Goal: Information Seeking & Learning: Learn about a topic

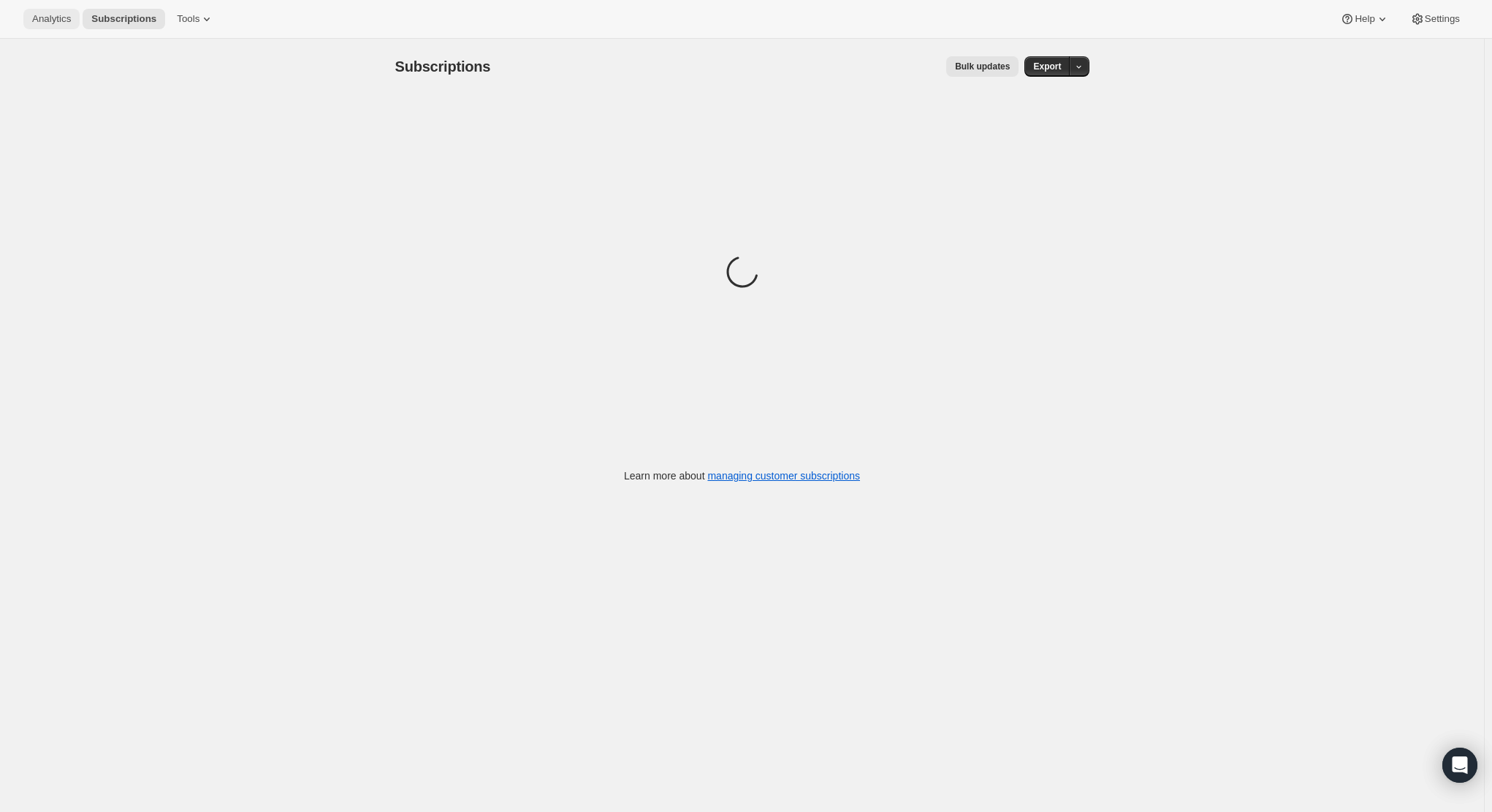
click at [26, 14] on div "Analytics Subscriptions Tools Help Settings" at bounding box center [746, 19] width 1492 height 39
click at [35, 16] on span "Analytics" at bounding box center [51, 19] width 39 height 12
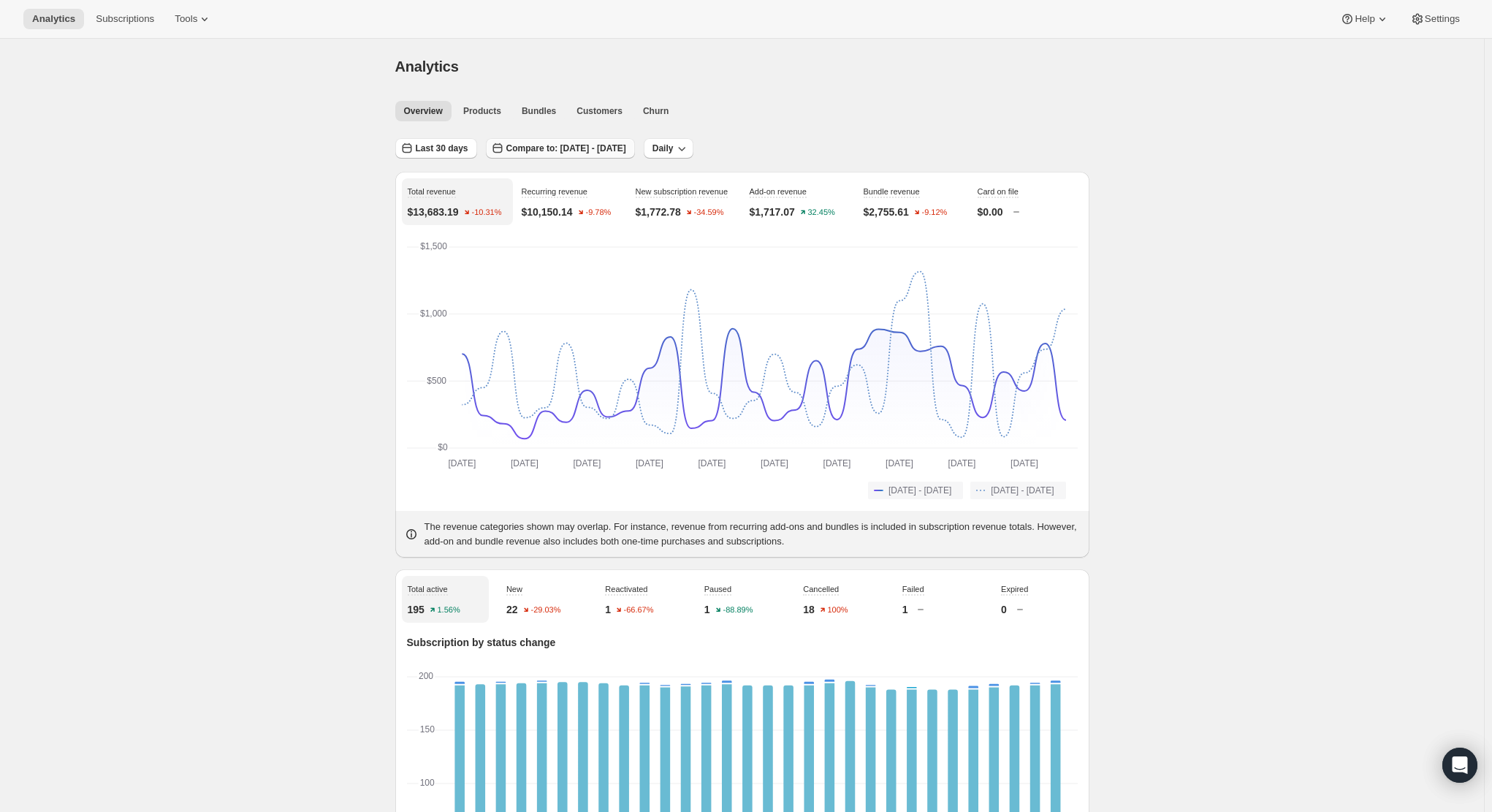
click at [566, 155] on button "Compare to: [DATE] - [DATE]" at bounding box center [560, 148] width 149 height 21
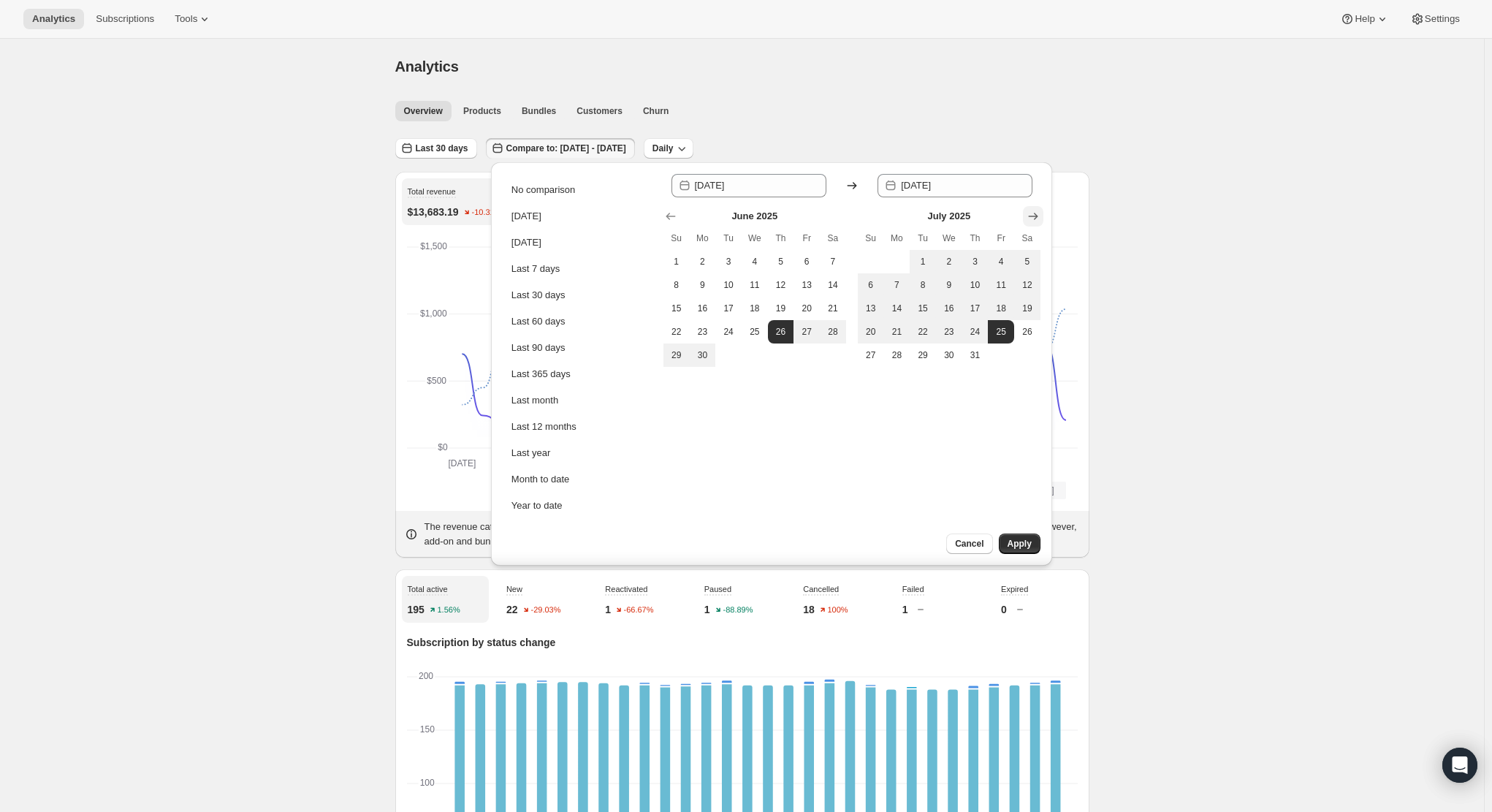
click at [1033, 217] on icon "Show next month, August 2025" at bounding box center [1033, 216] width 15 height 15
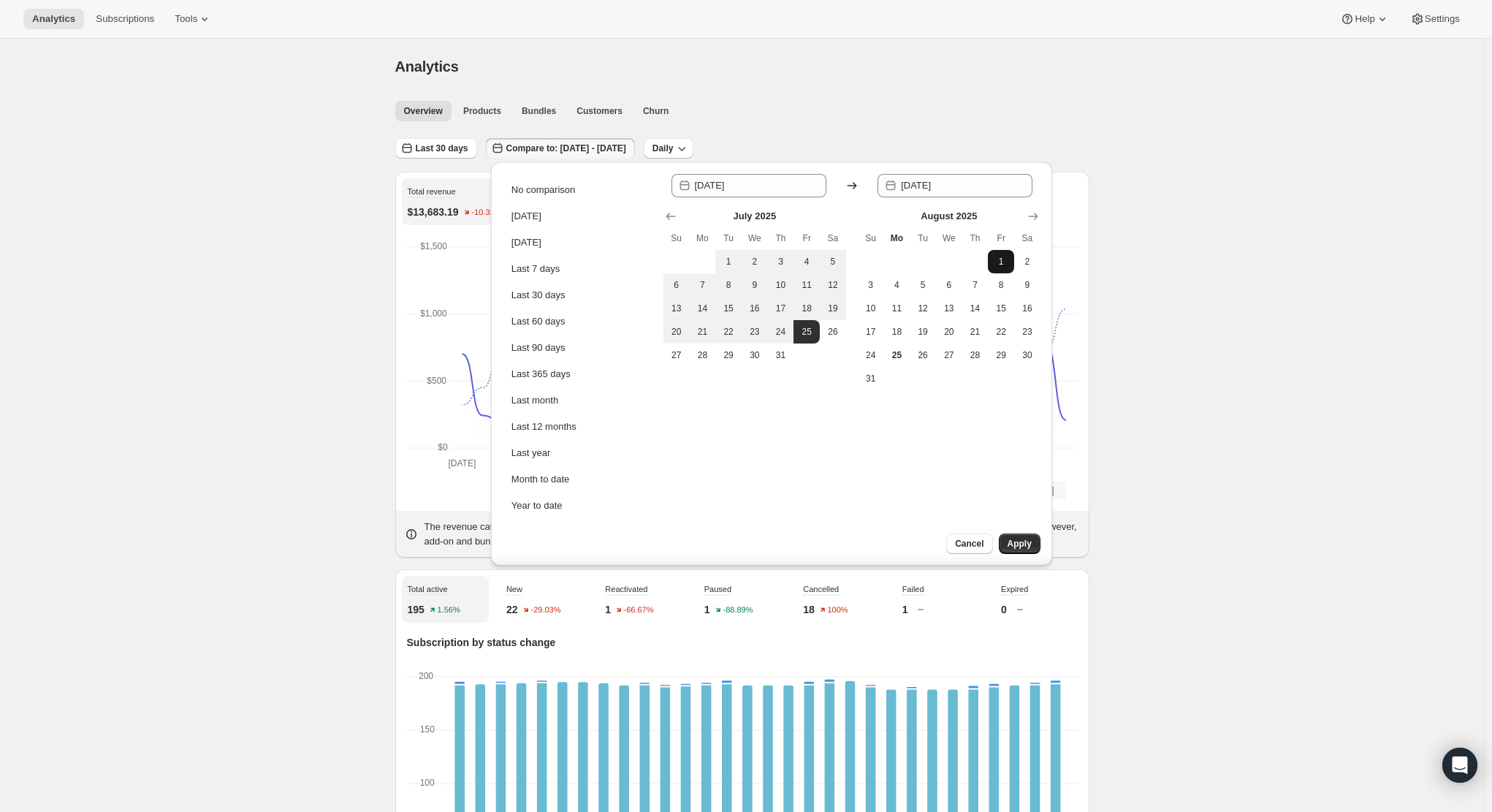
click at [1004, 252] on button "1" at bounding box center [1001, 261] width 26 height 23
type input "[DATE]"
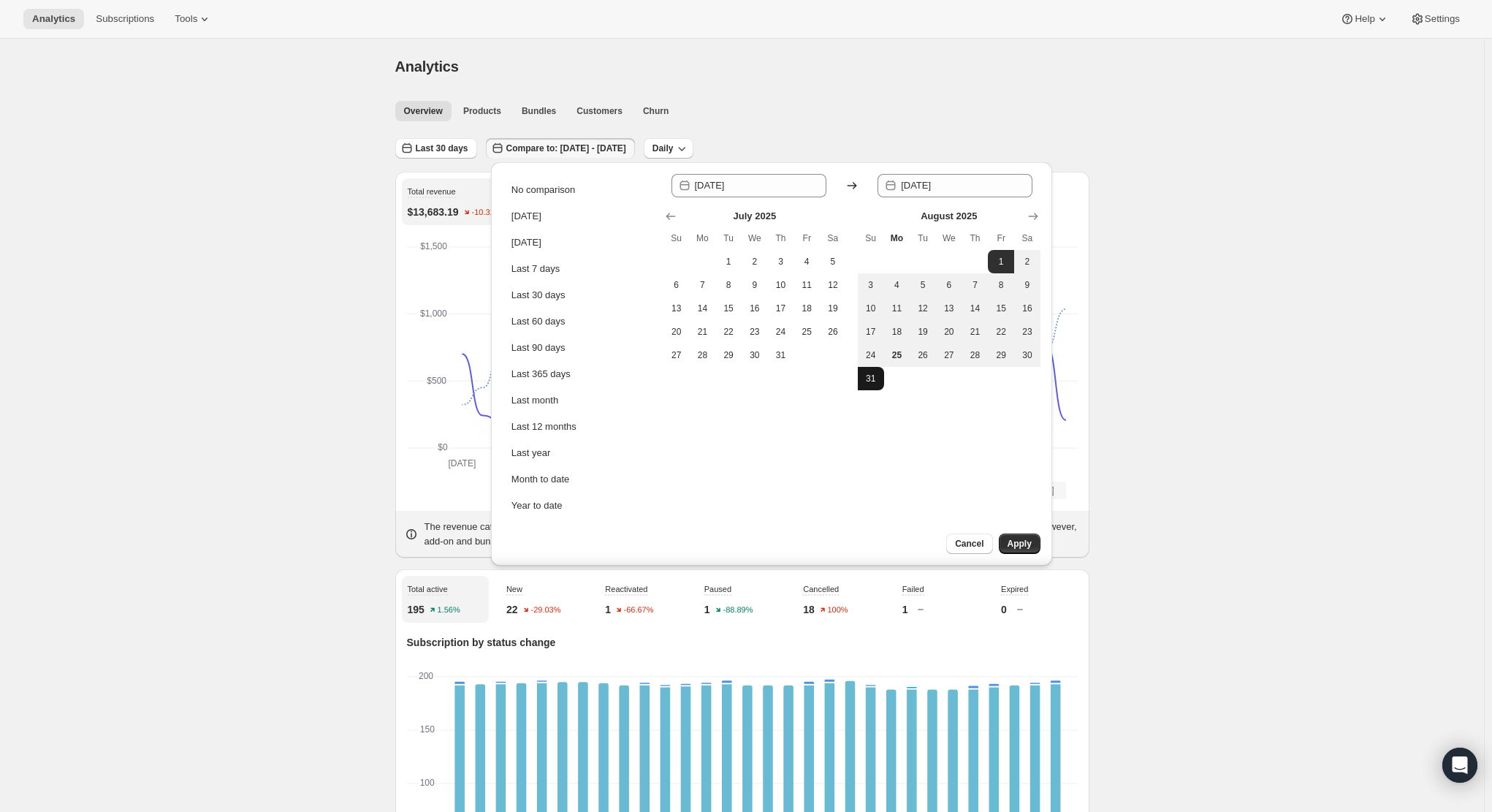
click at [866, 380] on span "31" at bounding box center [871, 379] width 15 height 12
type input "[DATE]"
click at [1018, 538] on span "Apply" at bounding box center [1020, 544] width 24 height 12
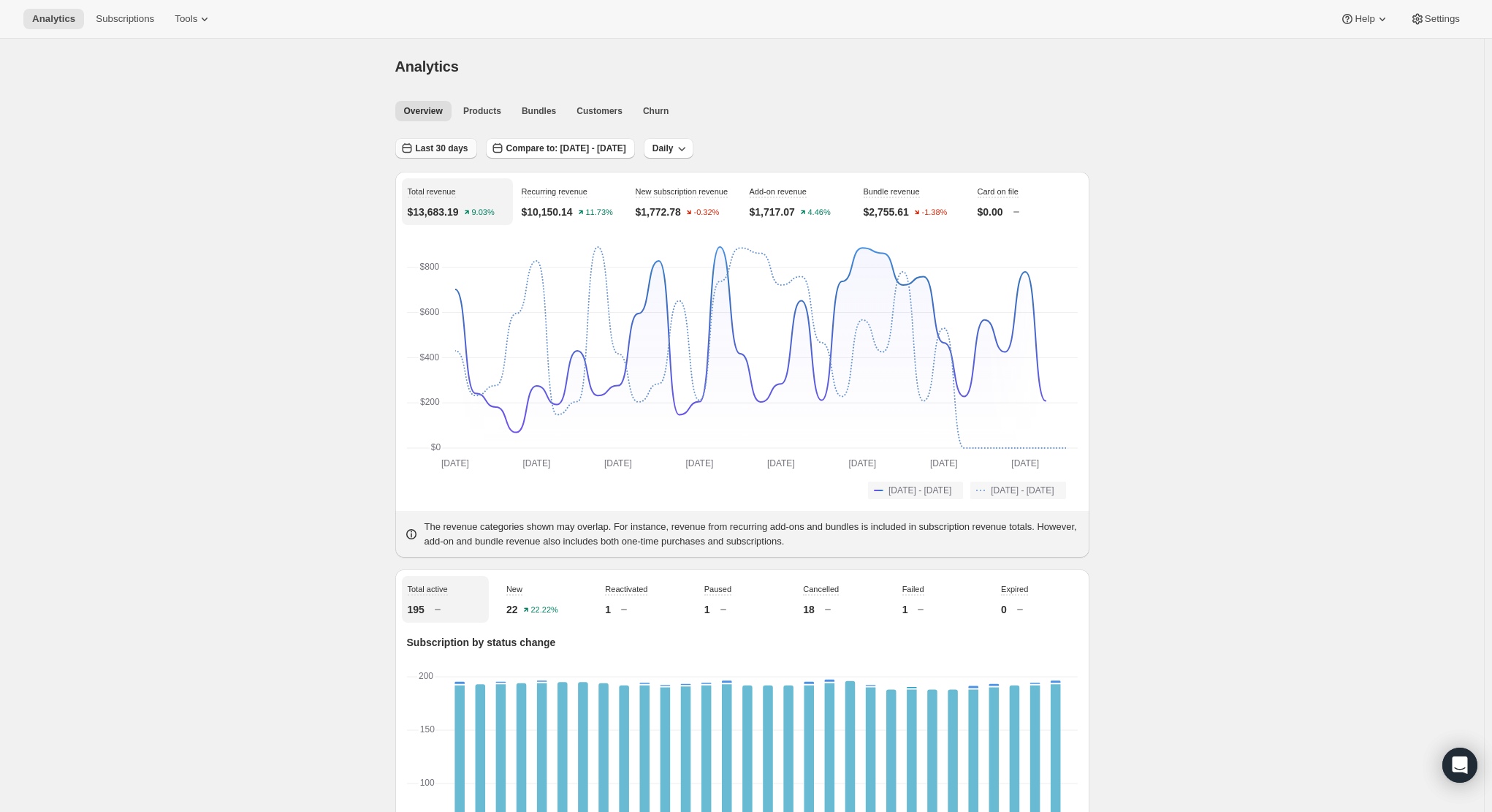
click at [436, 146] on span "Last 30 days" at bounding box center [442, 148] width 53 height 12
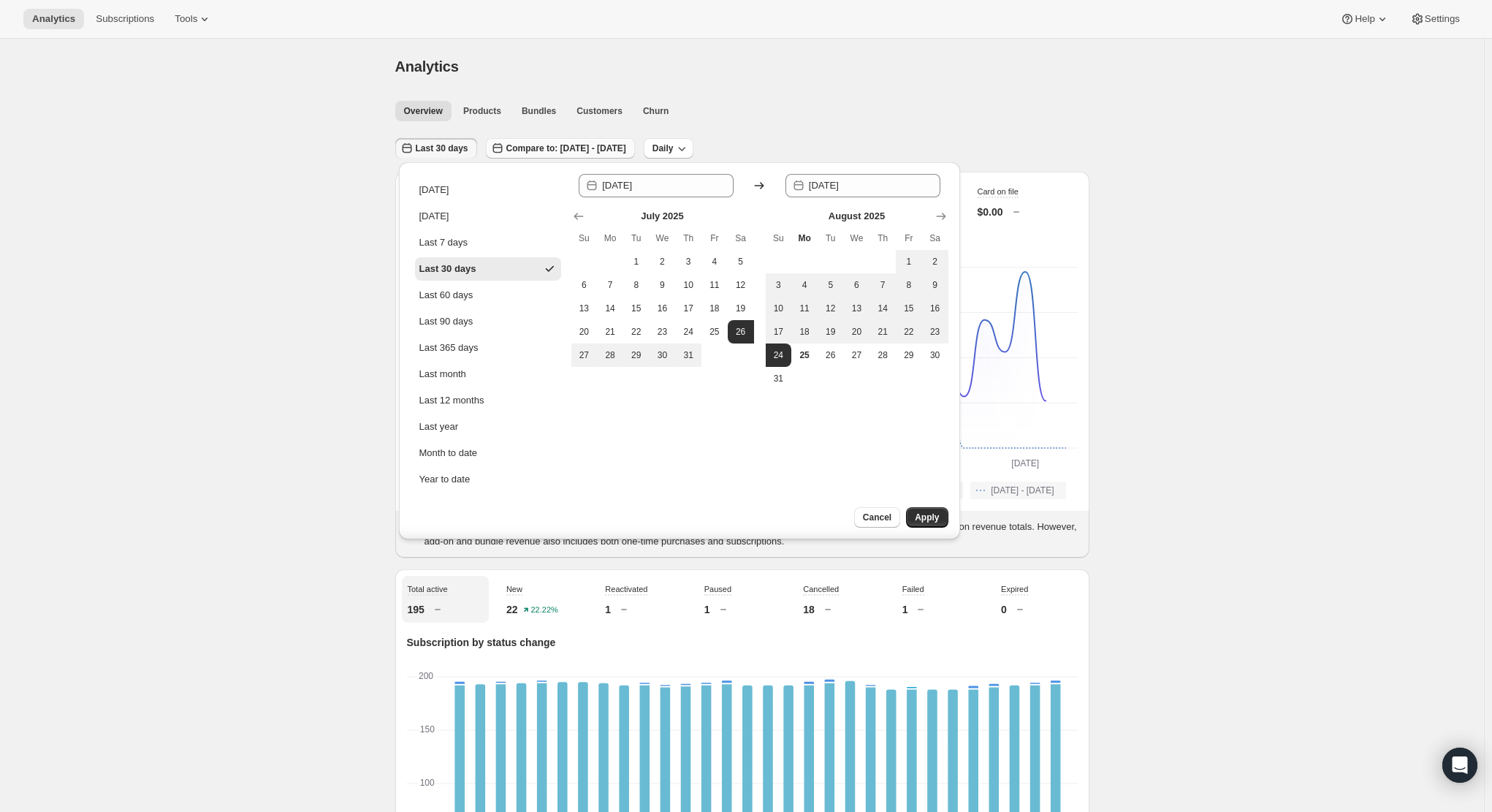
click at [566, 150] on span "Compare to: [DATE] - [DATE]" at bounding box center [566, 148] width 120 height 12
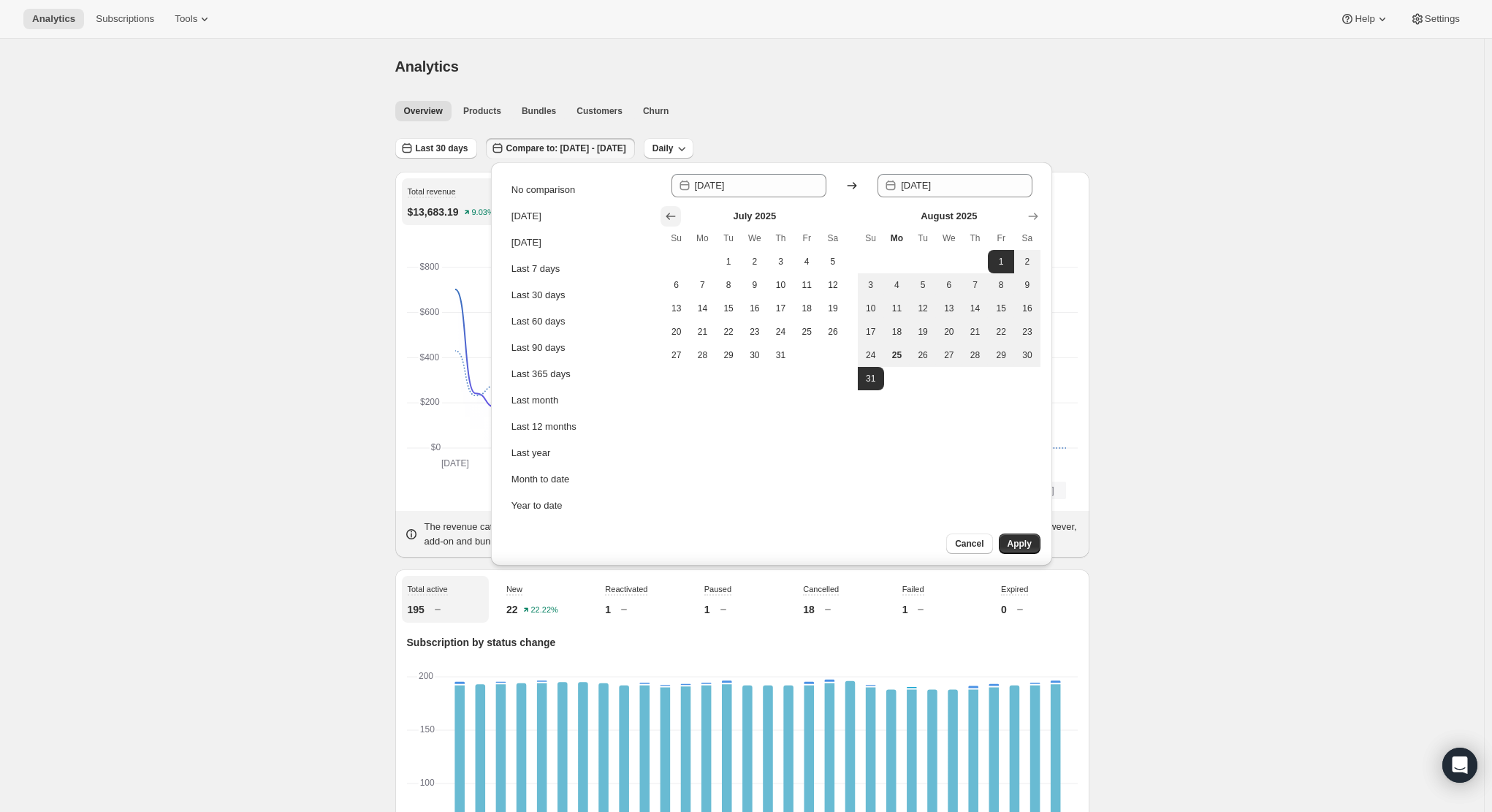
click at [667, 218] on icon "Show previous month, June 2025" at bounding box center [670, 216] width 15 height 15
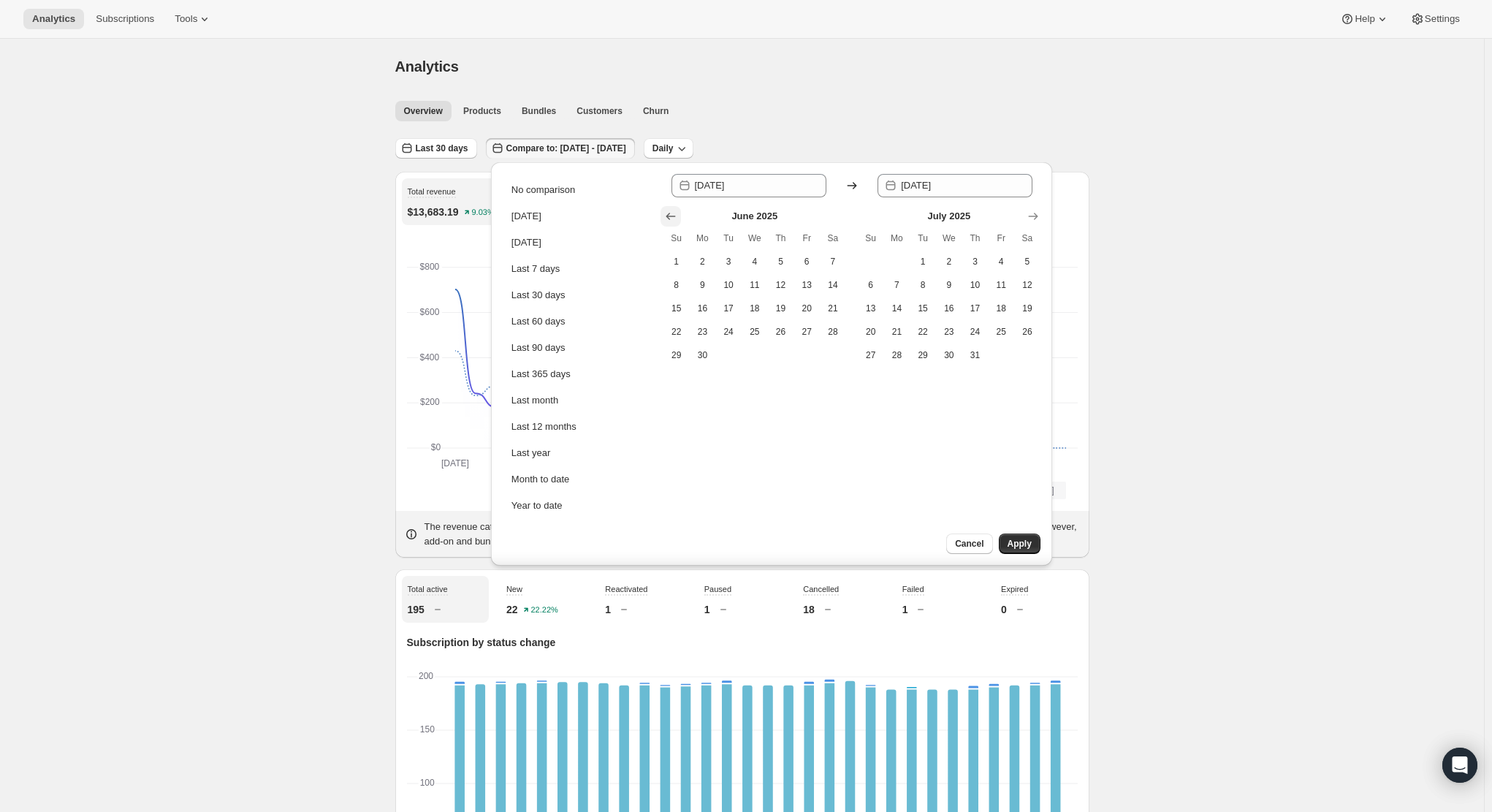
click at [664, 217] on icon "Show previous month, May 2025" at bounding box center [670, 216] width 15 height 15
click at [664, 217] on icon "Show previous month, April 2025" at bounding box center [670, 216] width 15 height 15
click at [664, 217] on icon "Show previous month, March 2025" at bounding box center [670, 216] width 15 height 15
click at [664, 216] on icon "Show previous month, February 2025" at bounding box center [670, 216] width 15 height 15
click at [661, 215] on button "Show previous month, February 2025" at bounding box center [670, 217] width 21 height 21
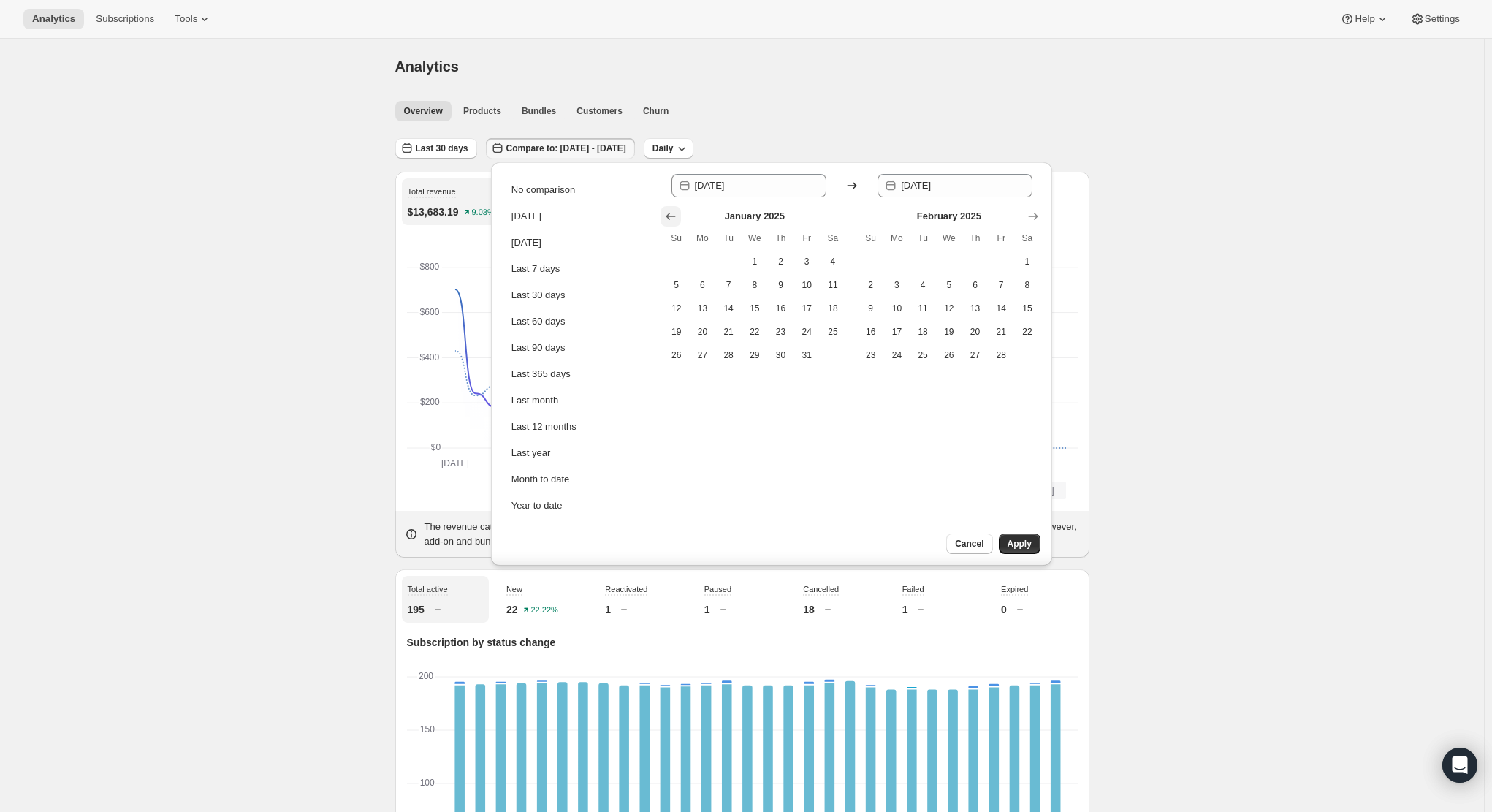
click at [660, 212] on button "Show previous month, December 2024" at bounding box center [670, 217] width 21 height 21
click at [659, 211] on div "[DATE] Su Mo Tu We Th Fr Sa 1 2 3 4 5 6 7 8 9 10 11 12 13 14 15 16 17 18 19 20 …" at bounding box center [846, 282] width 388 height 169
click at [668, 213] on icon "Show previous month, November 2024" at bounding box center [670, 216] width 15 height 15
click at [670, 214] on icon "Show previous month, September 2024" at bounding box center [670, 216] width 15 height 15
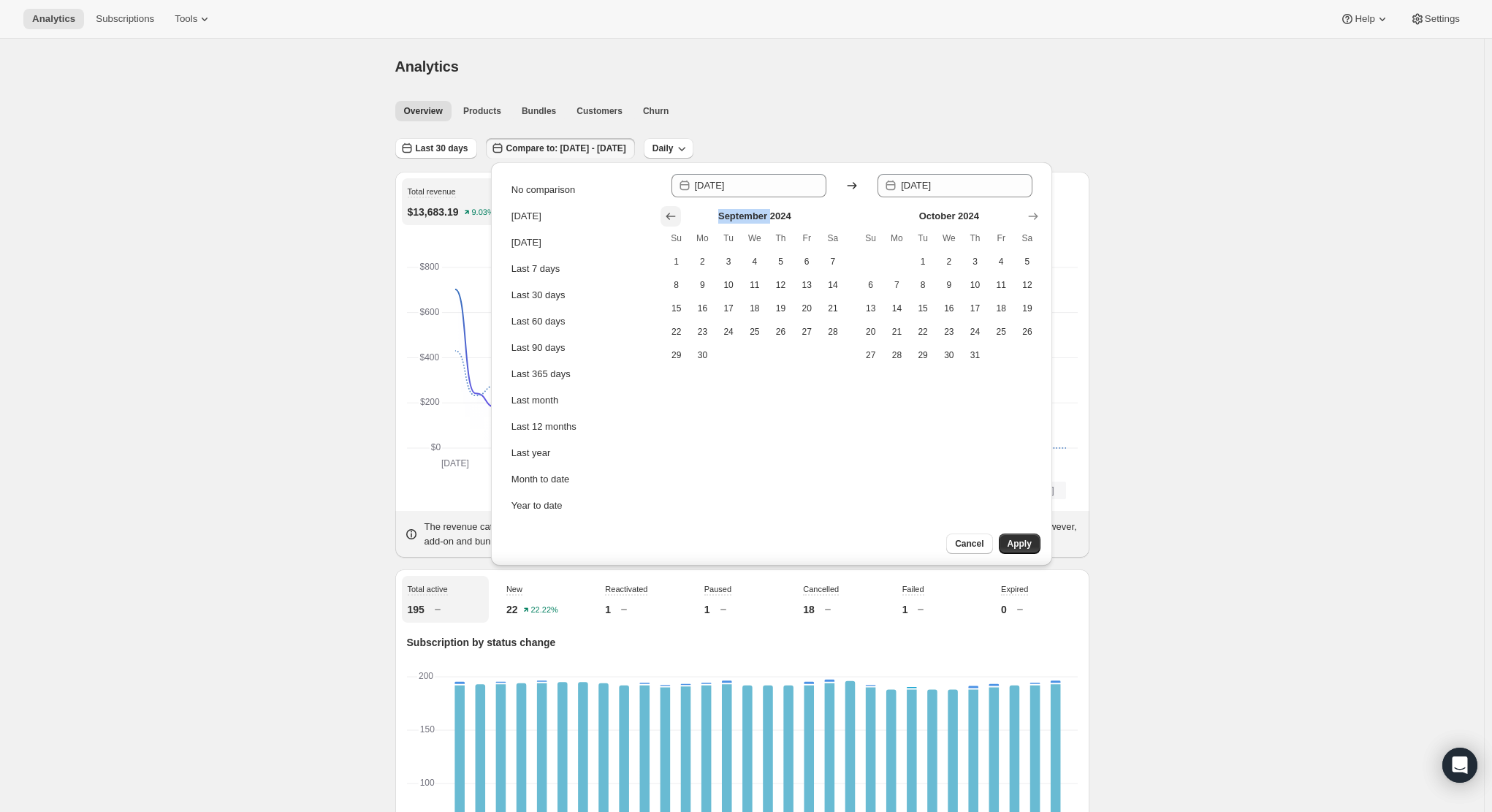
click at [670, 214] on icon "Show previous month, August 2024" at bounding box center [670, 216] width 9 height 7
click at [670, 214] on icon "Show previous month, July 2024" at bounding box center [670, 216] width 9 height 7
click at [1031, 216] on icon "Show next month, September 2024" at bounding box center [1033, 216] width 15 height 15
click at [790, 261] on button "1" at bounding box center [781, 261] width 26 height 23
type input "[DATE]"
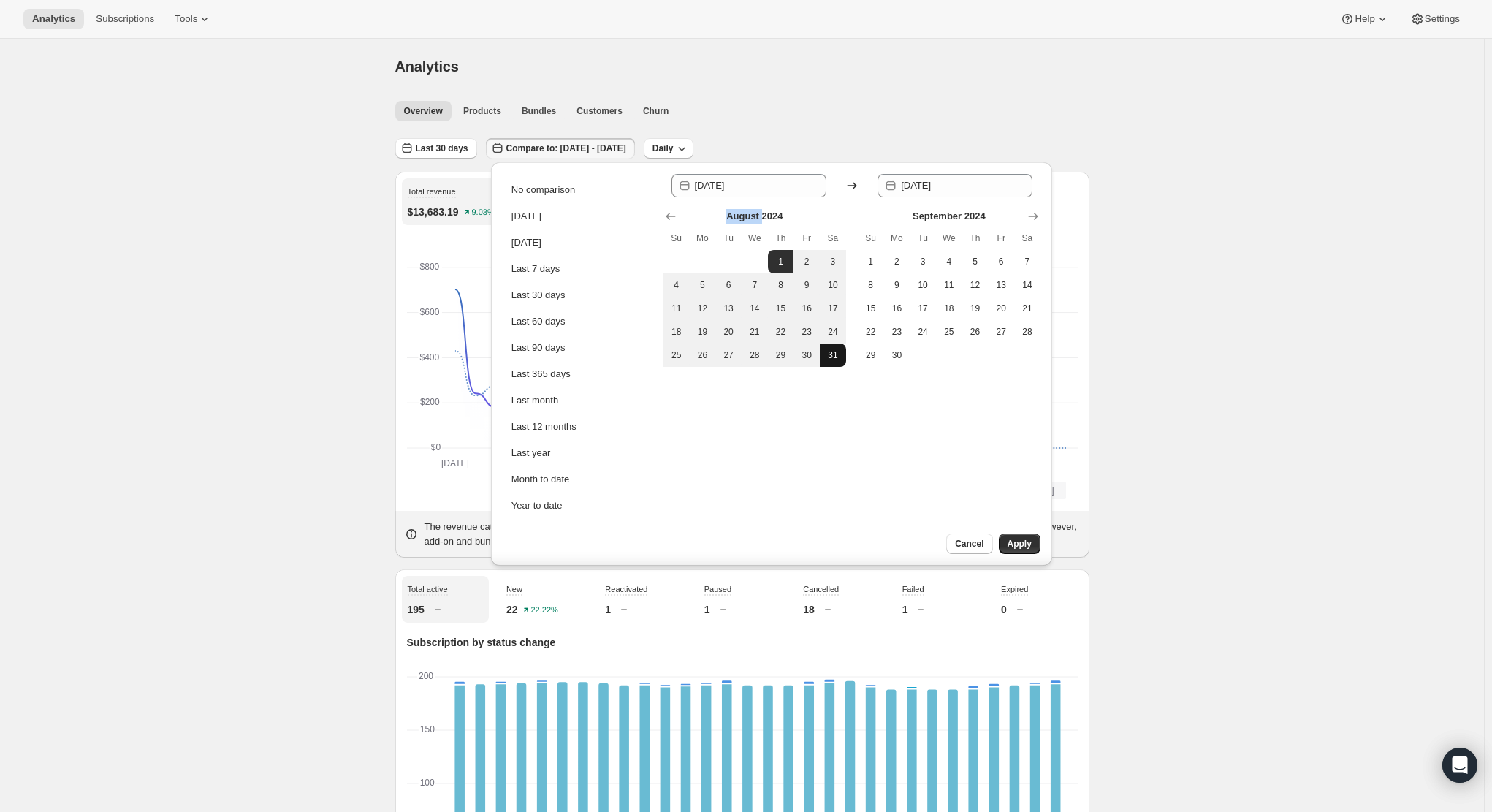
click at [835, 344] on button "31" at bounding box center [833, 355] width 26 height 23
type input "[DATE]"
click at [1023, 551] on button "Apply" at bounding box center [1020, 544] width 41 height 21
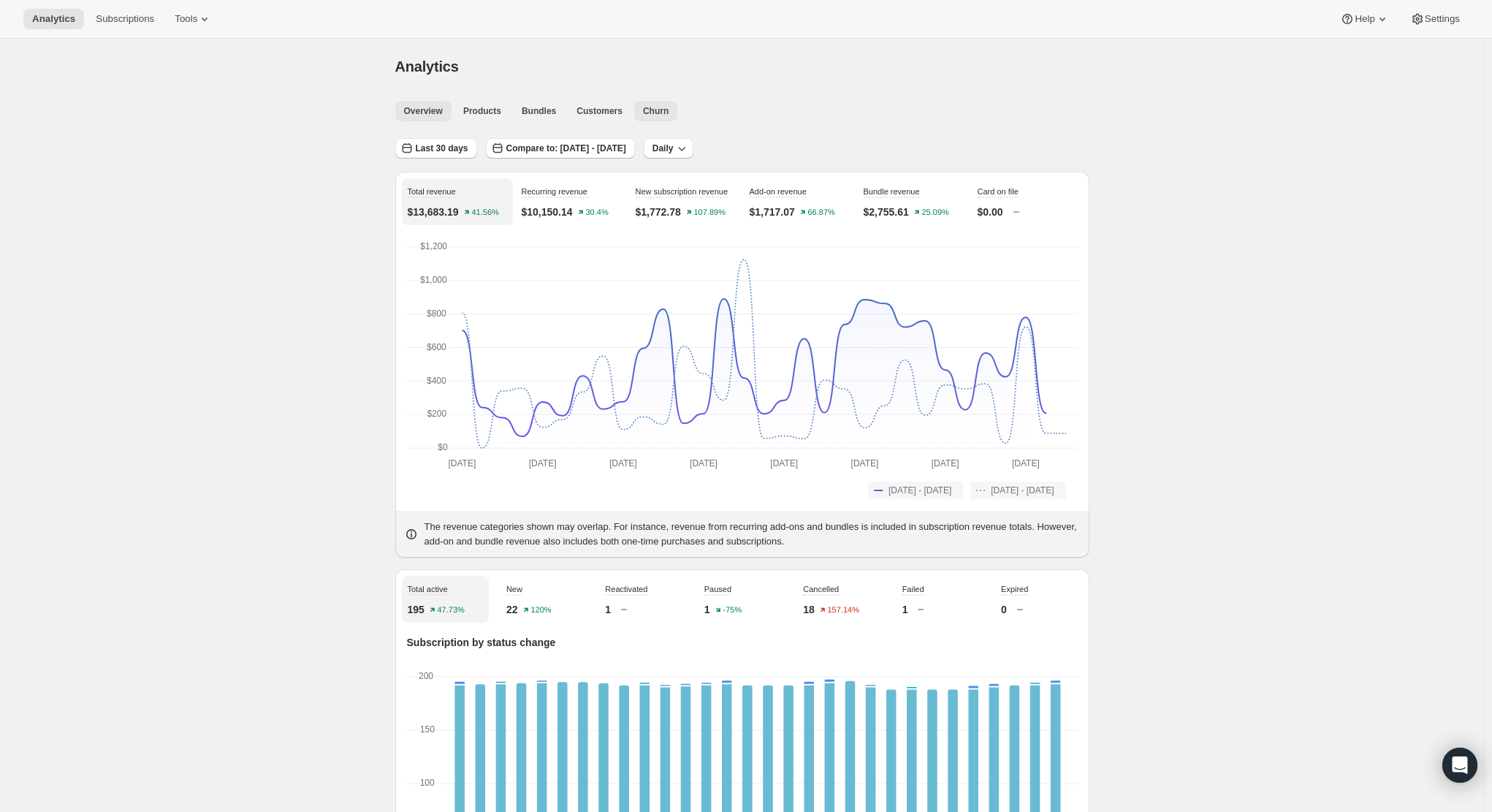
click at [667, 104] on button "Churn" at bounding box center [656, 111] width 43 height 21
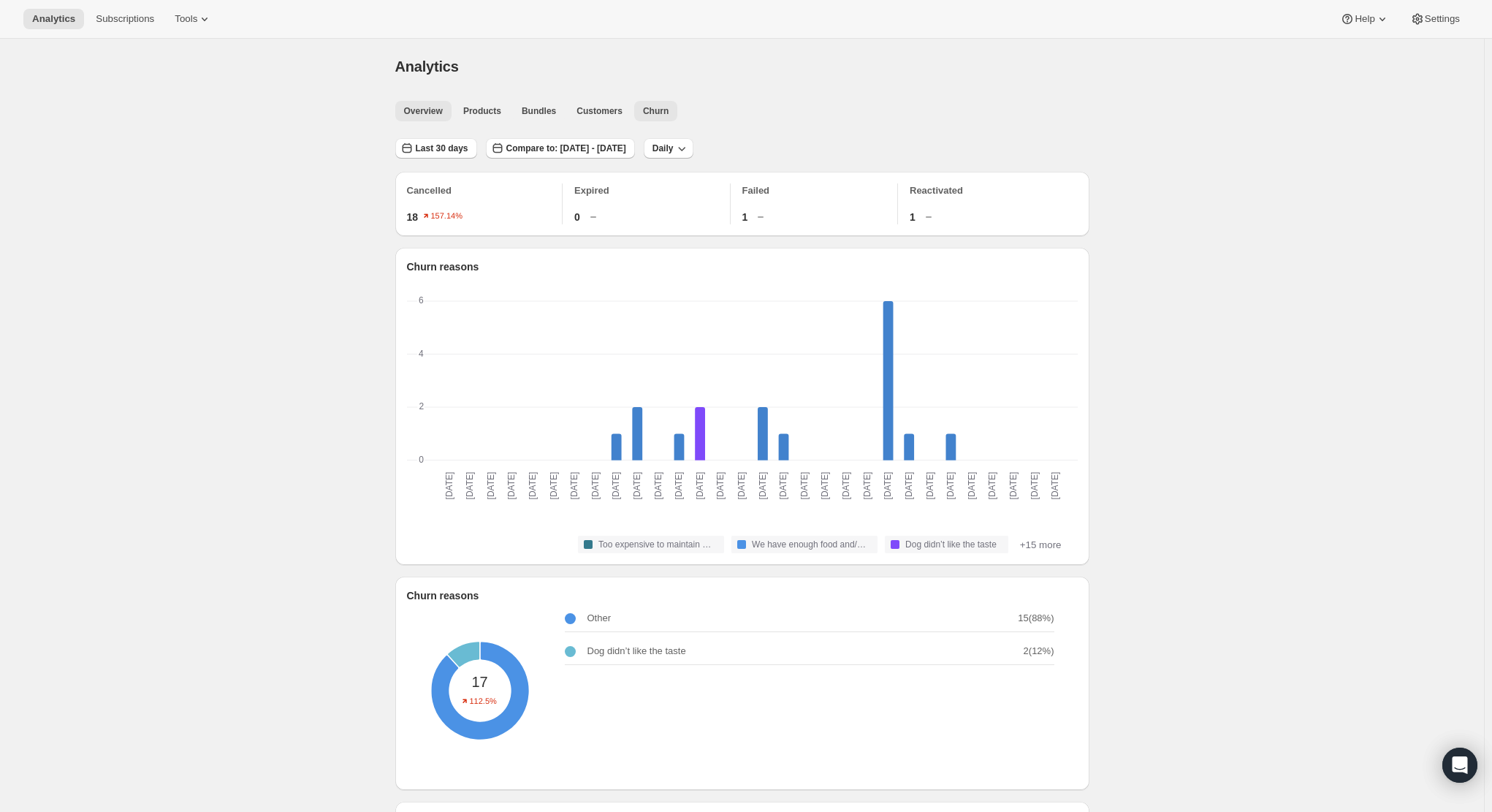
click at [431, 115] on span "Overview" at bounding box center [423, 111] width 39 height 12
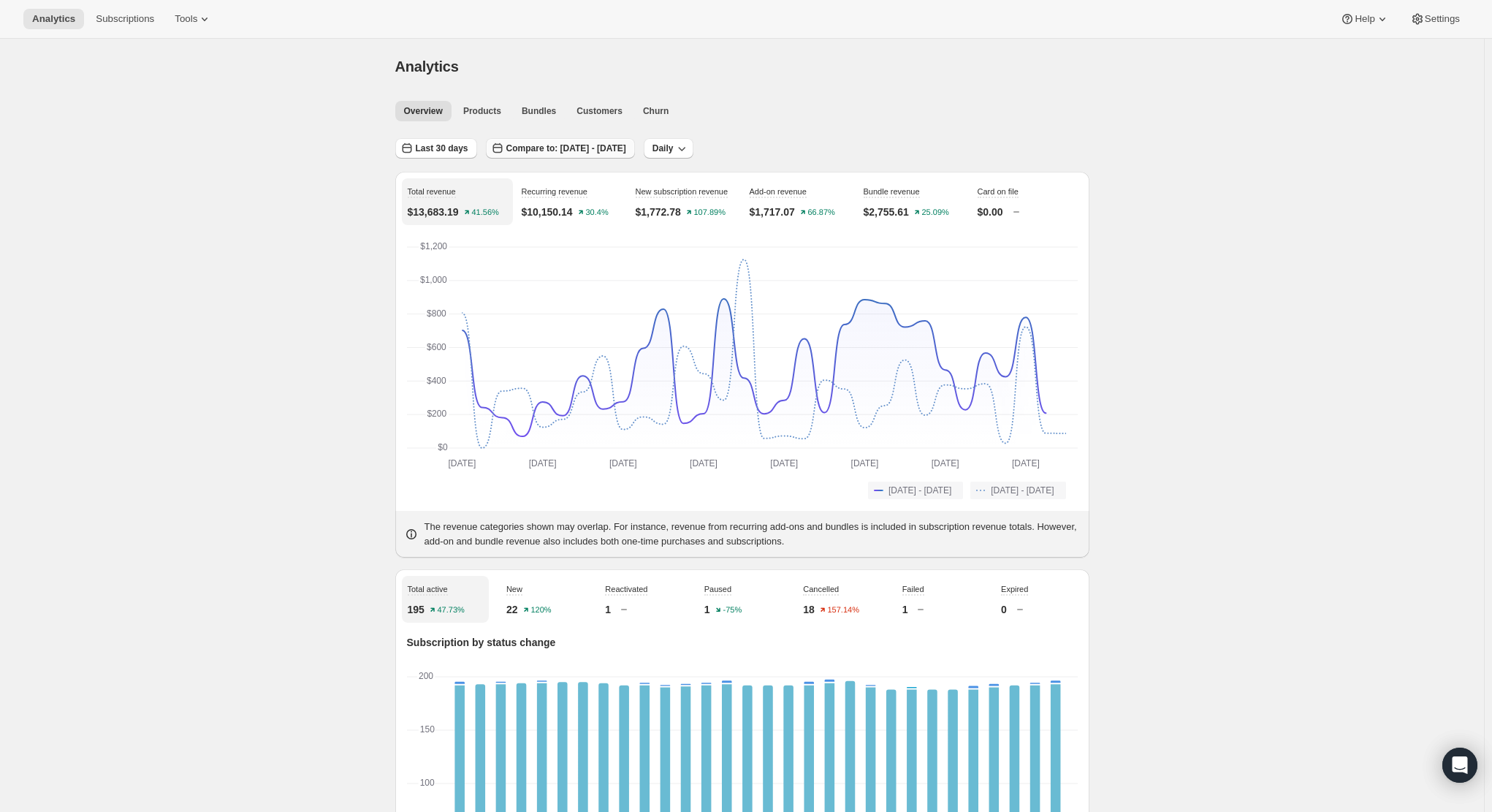
click at [612, 147] on span "Compare to: [DATE] - [DATE]" at bounding box center [566, 148] width 120 height 12
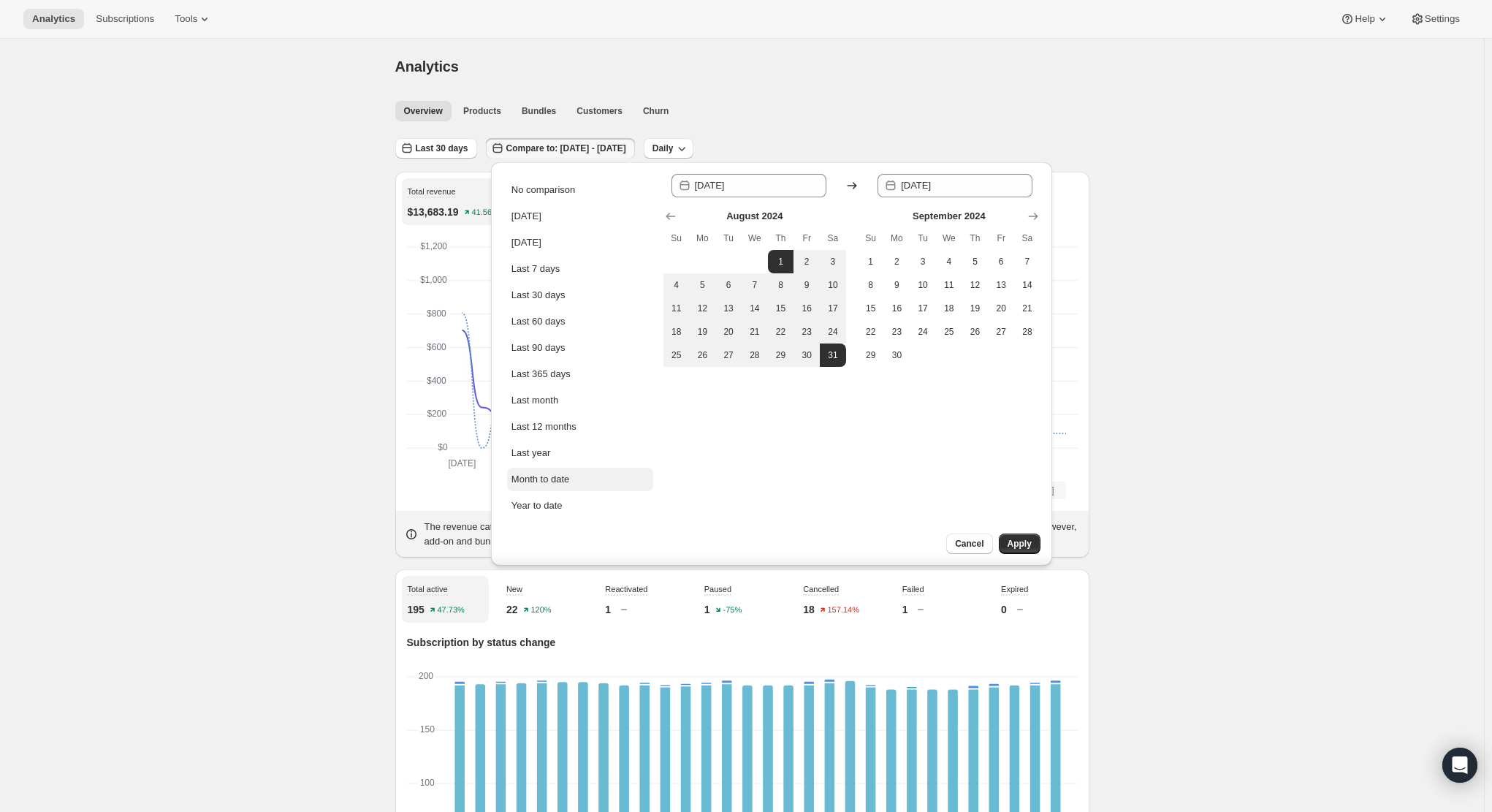
click at [584, 469] on button "Month to date" at bounding box center [580, 479] width 146 height 23
type input "[DATE]"
click at [996, 541] on div "Cancel Apply" at bounding box center [967, 549] width 168 height 32
click at [1017, 545] on span "Apply" at bounding box center [1020, 544] width 24 height 12
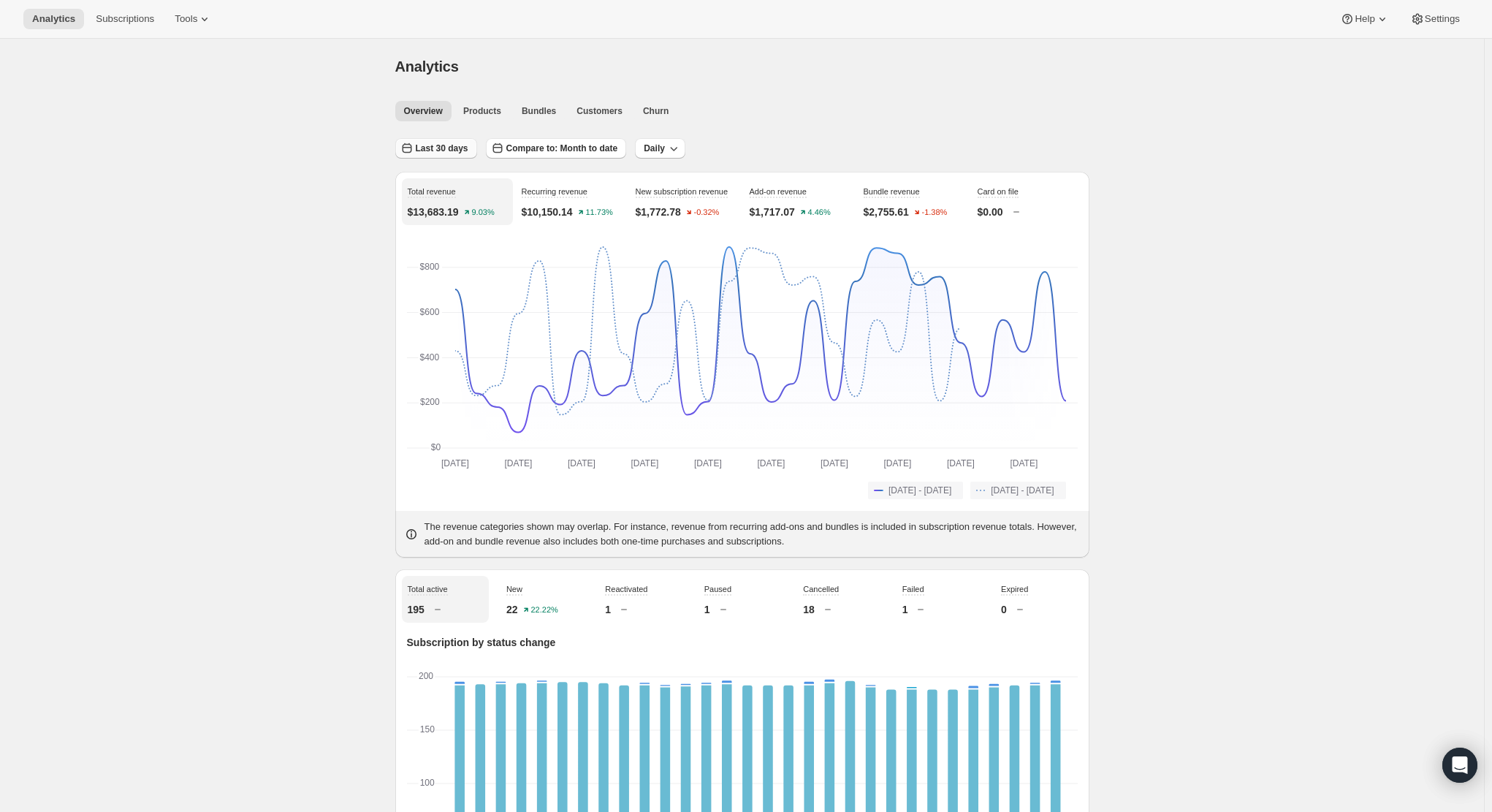
click at [445, 154] on button "Last 30 days" at bounding box center [436, 148] width 82 height 21
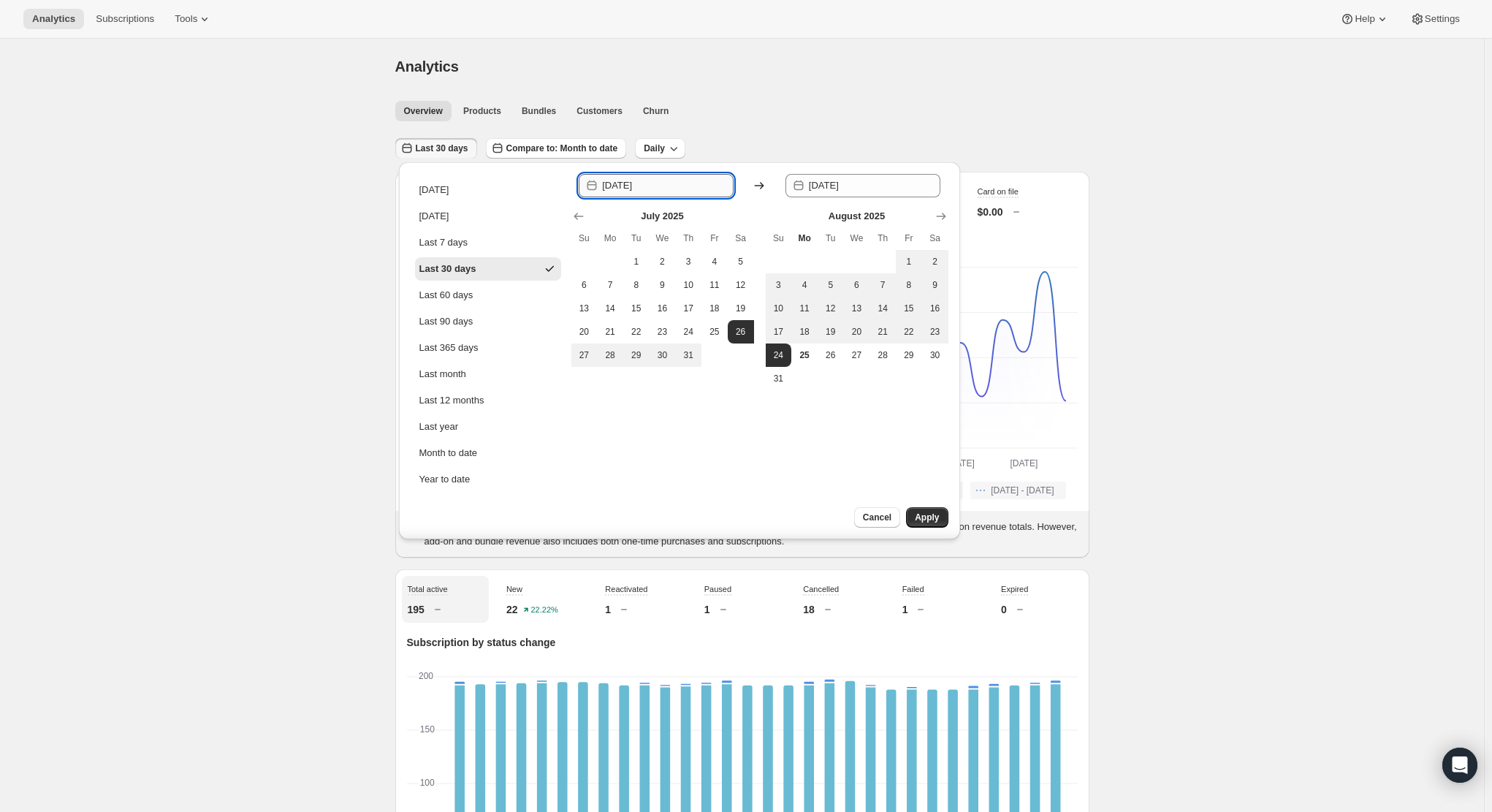
click at [623, 183] on input "[DATE]" at bounding box center [668, 186] width 131 height 23
click at [584, 212] on icon "Show previous month, June 2025" at bounding box center [578, 216] width 15 height 15
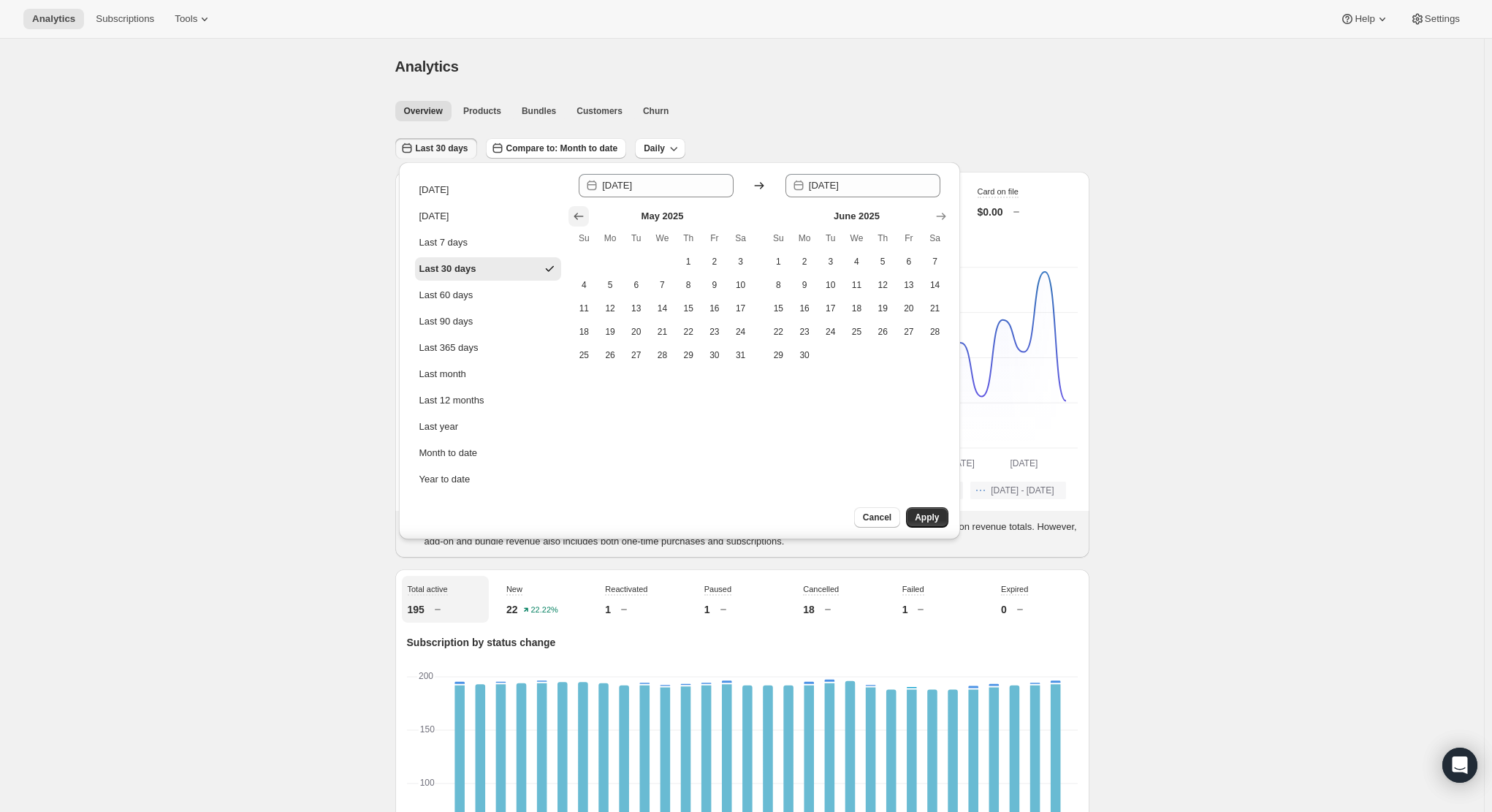
click at [584, 212] on icon "Show previous month, April 2025" at bounding box center [578, 216] width 15 height 15
click at [584, 212] on icon "Show previous month, March 2025" at bounding box center [578, 216] width 15 height 15
click at [584, 212] on icon "Show previous month, January 2025" at bounding box center [578, 216] width 15 height 15
click at [581, 211] on icon "Show previous month, December 2024" at bounding box center [578, 216] width 15 height 15
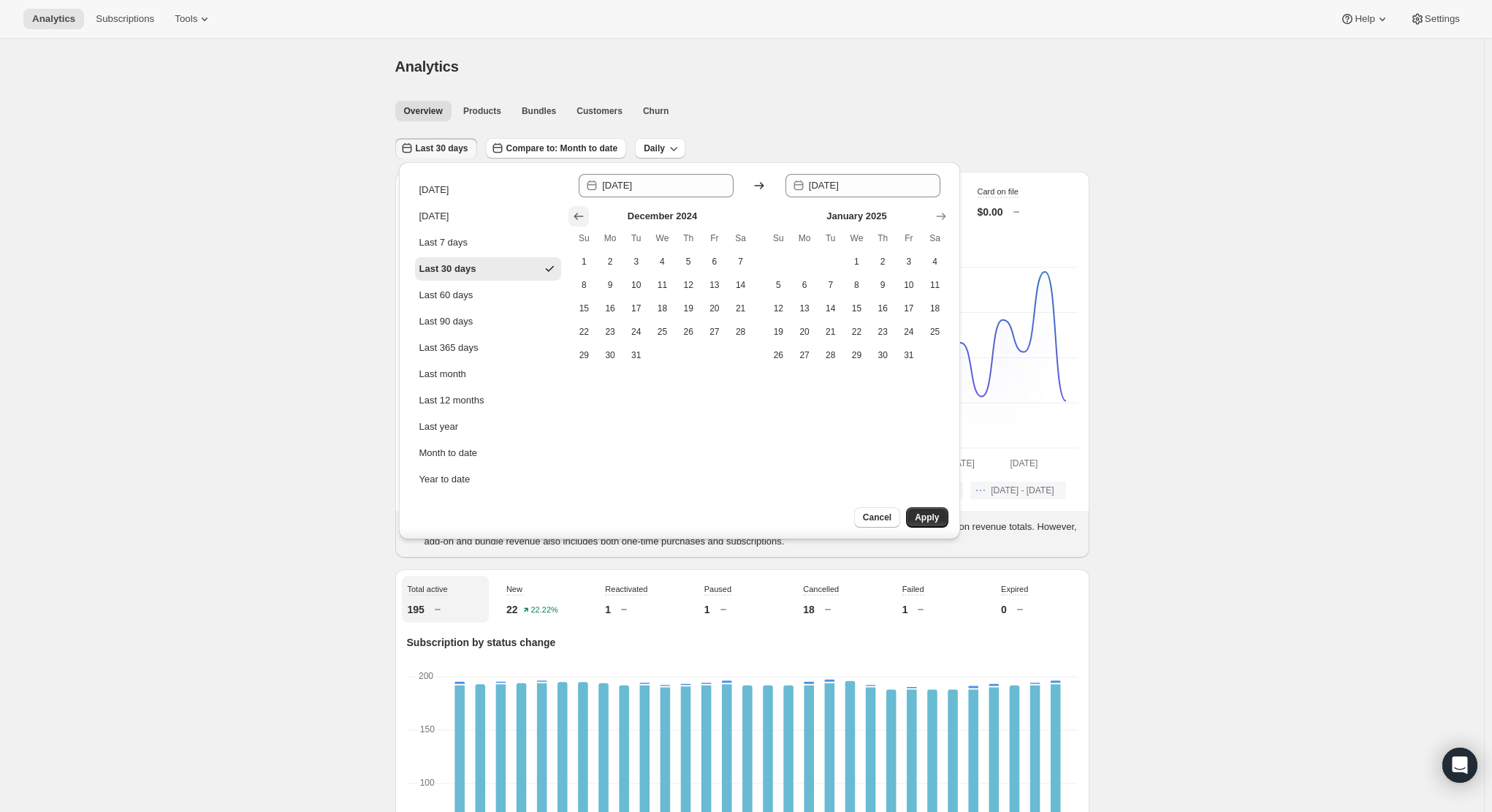
click at [579, 210] on icon "Show previous month, November 2024" at bounding box center [578, 216] width 15 height 15
click at [579, 210] on icon "Show previous month, October 2024" at bounding box center [578, 216] width 15 height 15
click at [579, 210] on icon "Show previous month, September 2024" at bounding box center [578, 216] width 15 height 15
click at [579, 210] on icon "Show previous month, August 2024" at bounding box center [578, 216] width 15 height 15
click at [579, 210] on icon "Show previous month, July 2024" at bounding box center [578, 216] width 15 height 15
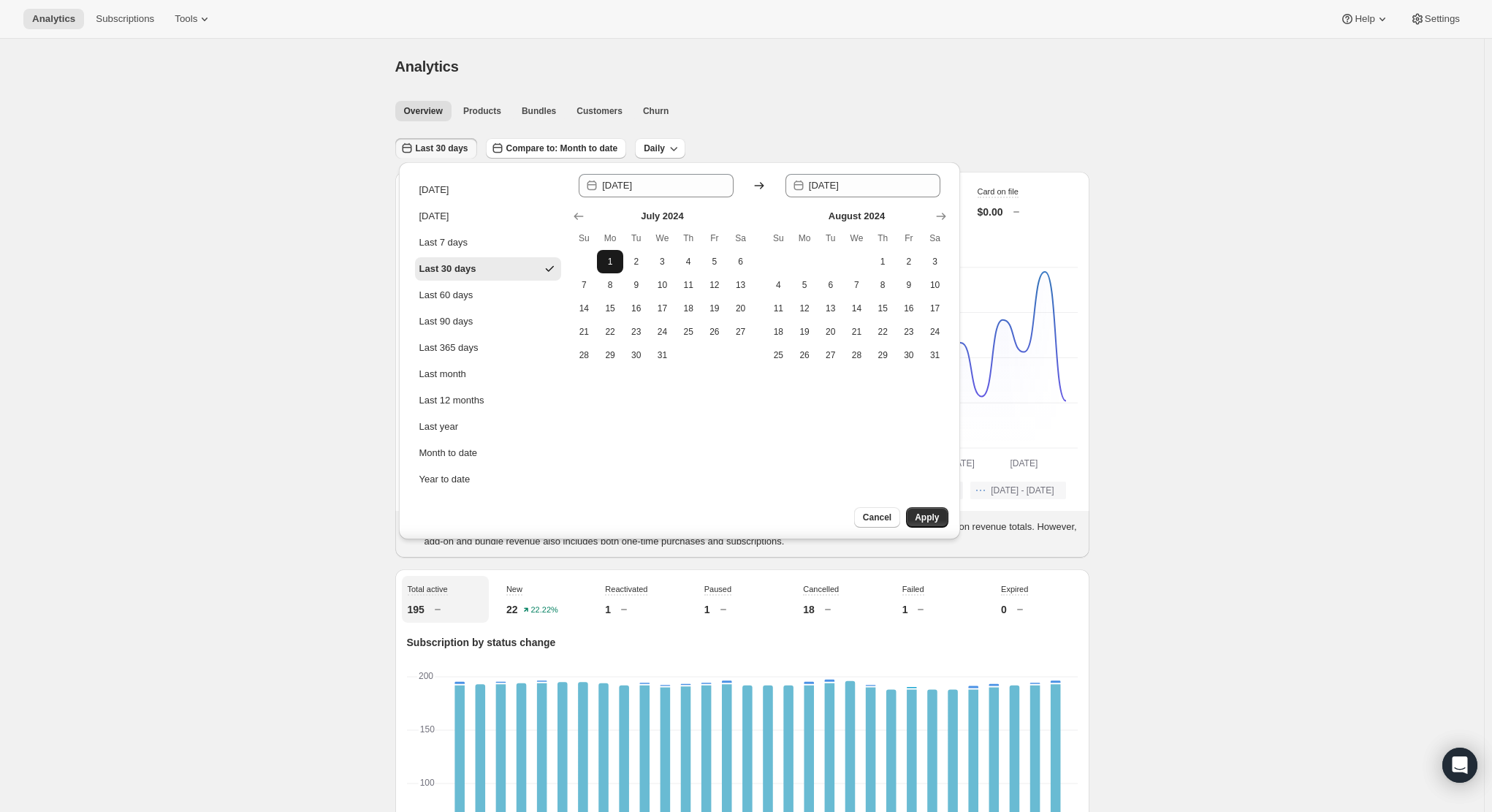
click at [613, 256] on span "1" at bounding box center [610, 261] width 15 height 12
type input "[DATE]"
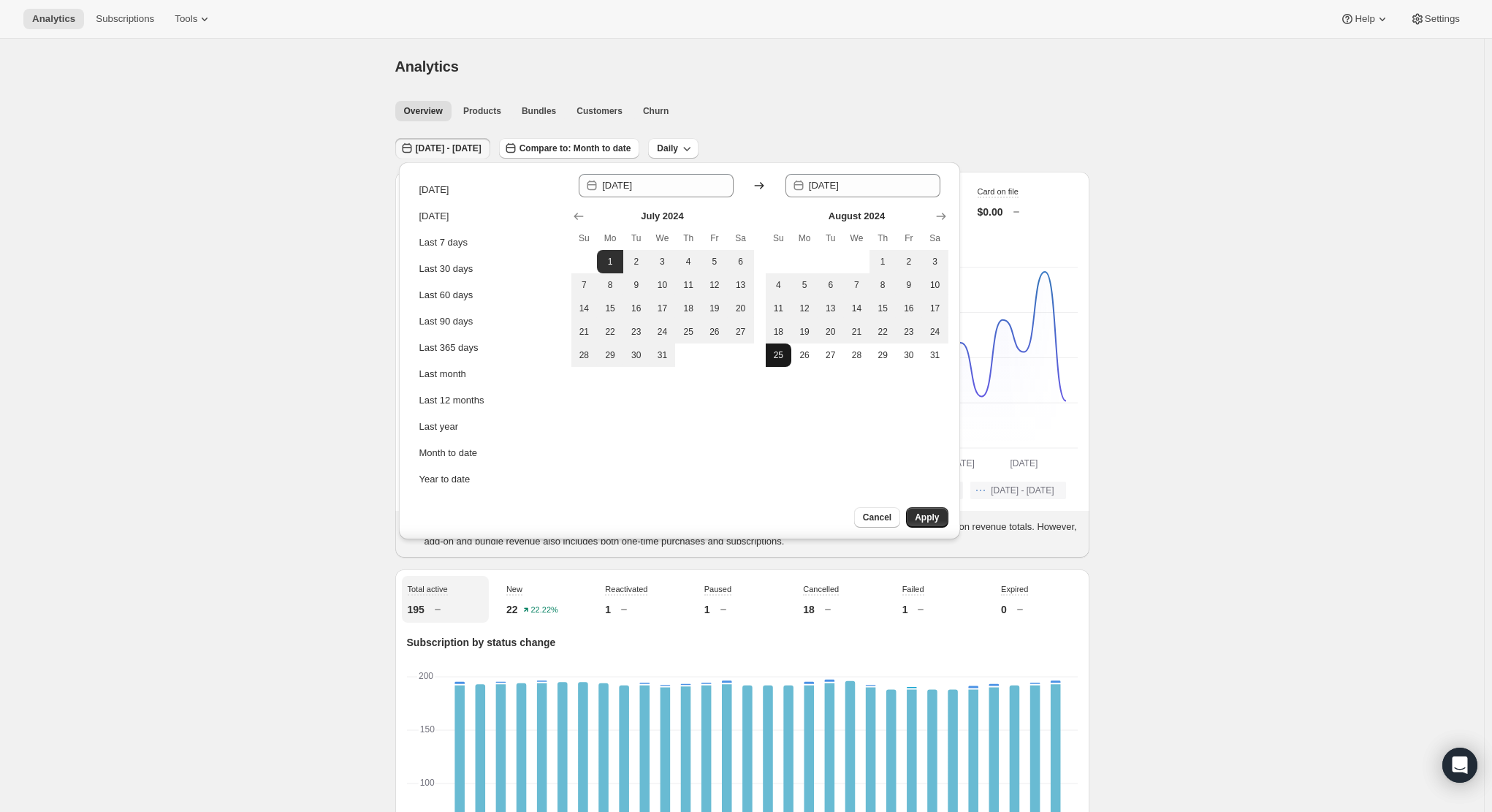
click at [783, 360] on span "25" at bounding box center [778, 356] width 15 height 12
type input "[DATE]"
click at [928, 510] on button "Apply" at bounding box center [927, 518] width 41 height 21
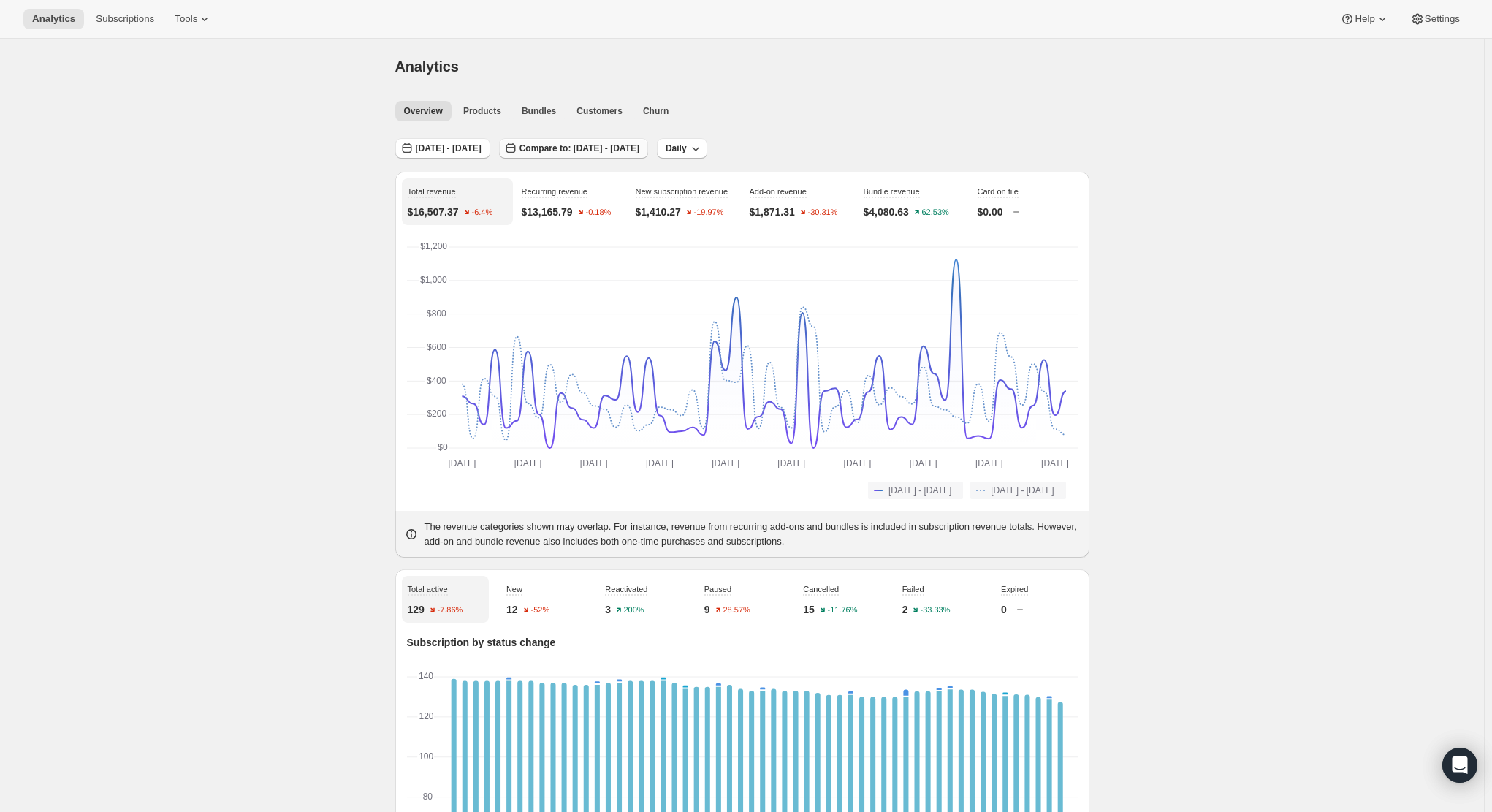
click at [616, 148] on span "Compare to: [DATE] - [DATE]" at bounding box center [579, 148] width 120 height 12
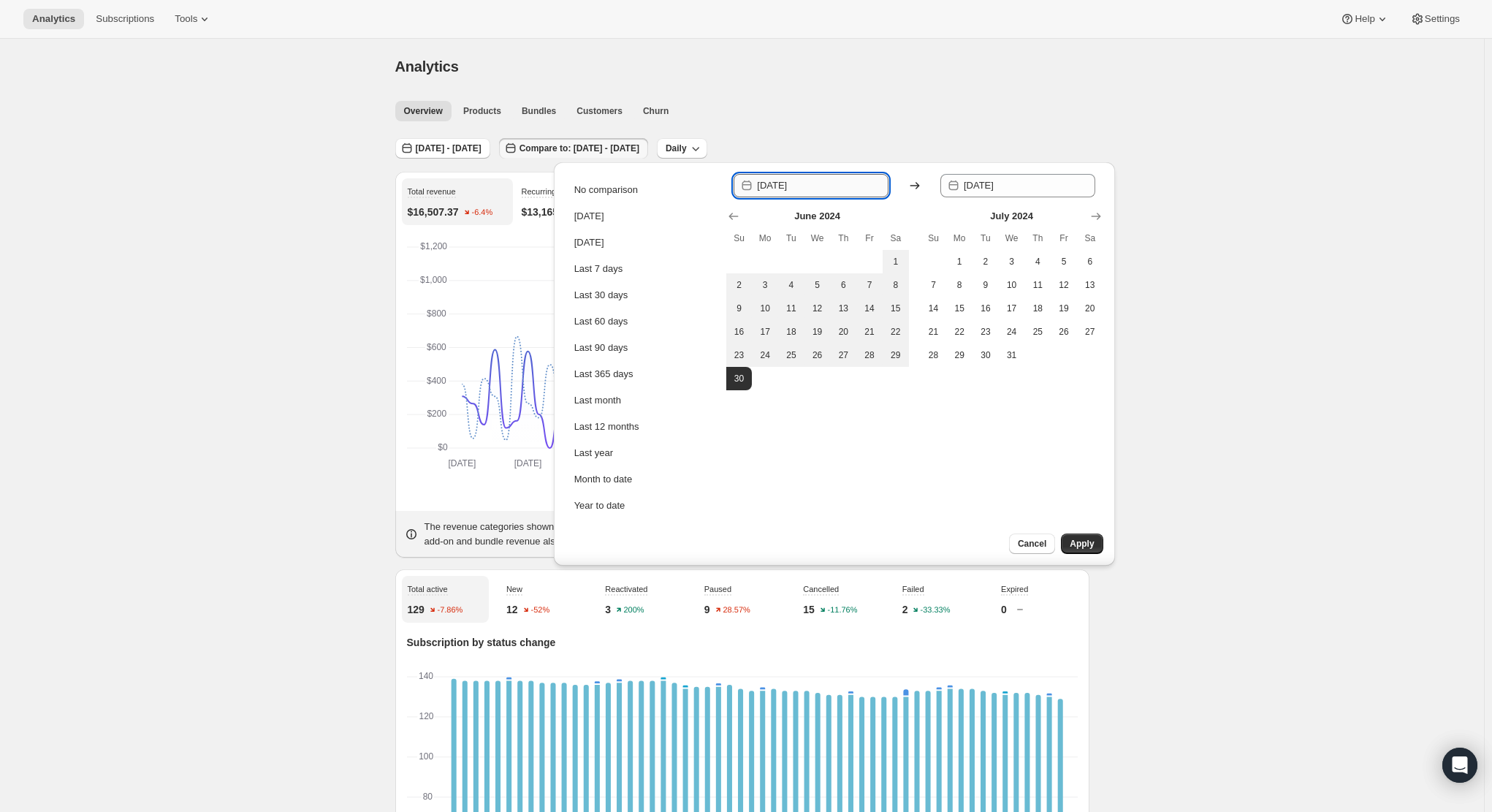
click at [799, 183] on input "[DATE]" at bounding box center [822, 186] width 131 height 23
click at [959, 265] on span "1" at bounding box center [959, 261] width 15 height 12
type input "[DATE]"
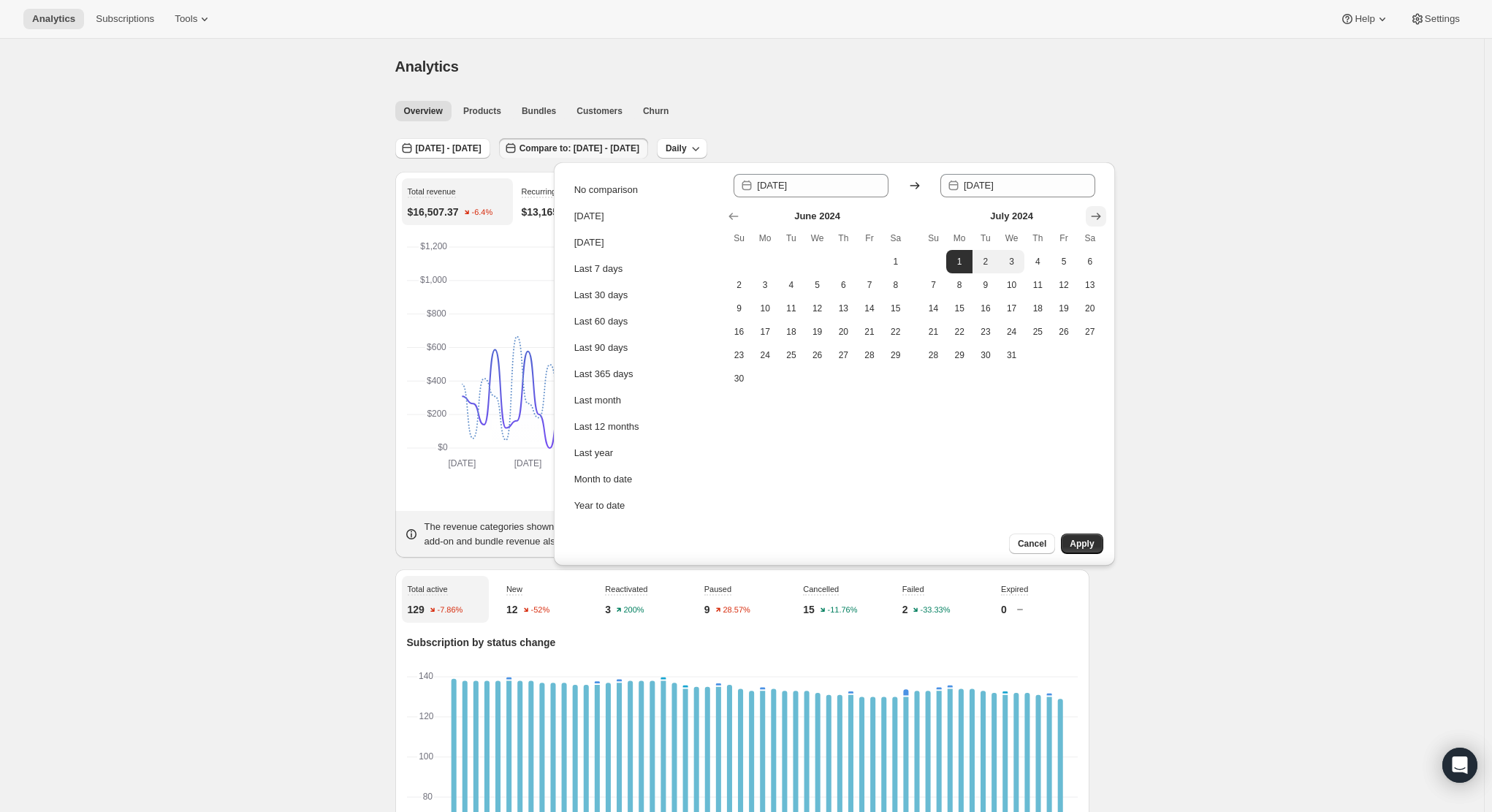
click at [1096, 211] on icon "Show next month, August 2024" at bounding box center [1096, 216] width 15 height 15
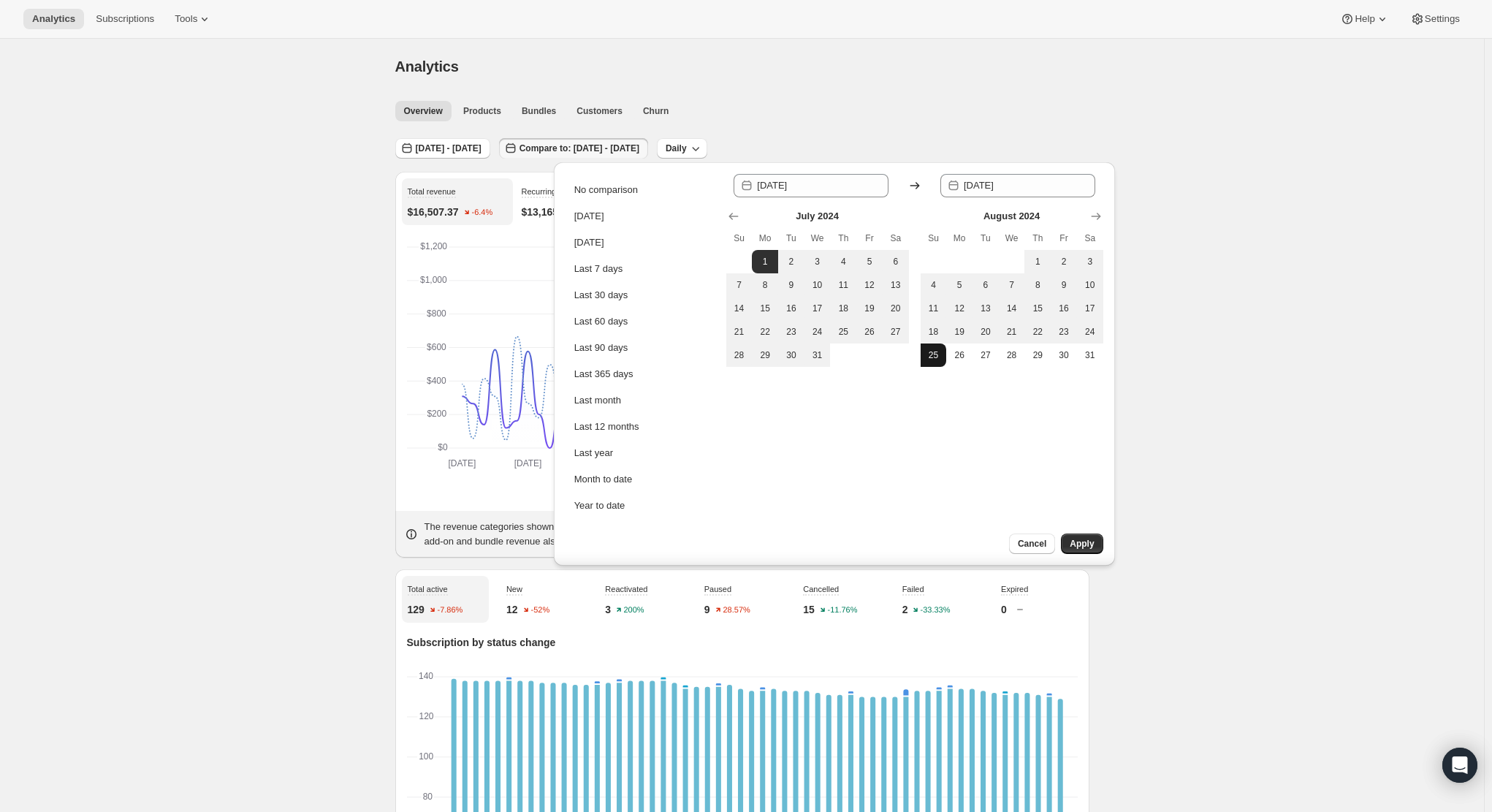
click at [932, 360] on span "25" at bounding box center [934, 356] width 15 height 12
type input "[DATE]"
click at [1080, 543] on span "Apply" at bounding box center [1082, 544] width 24 height 12
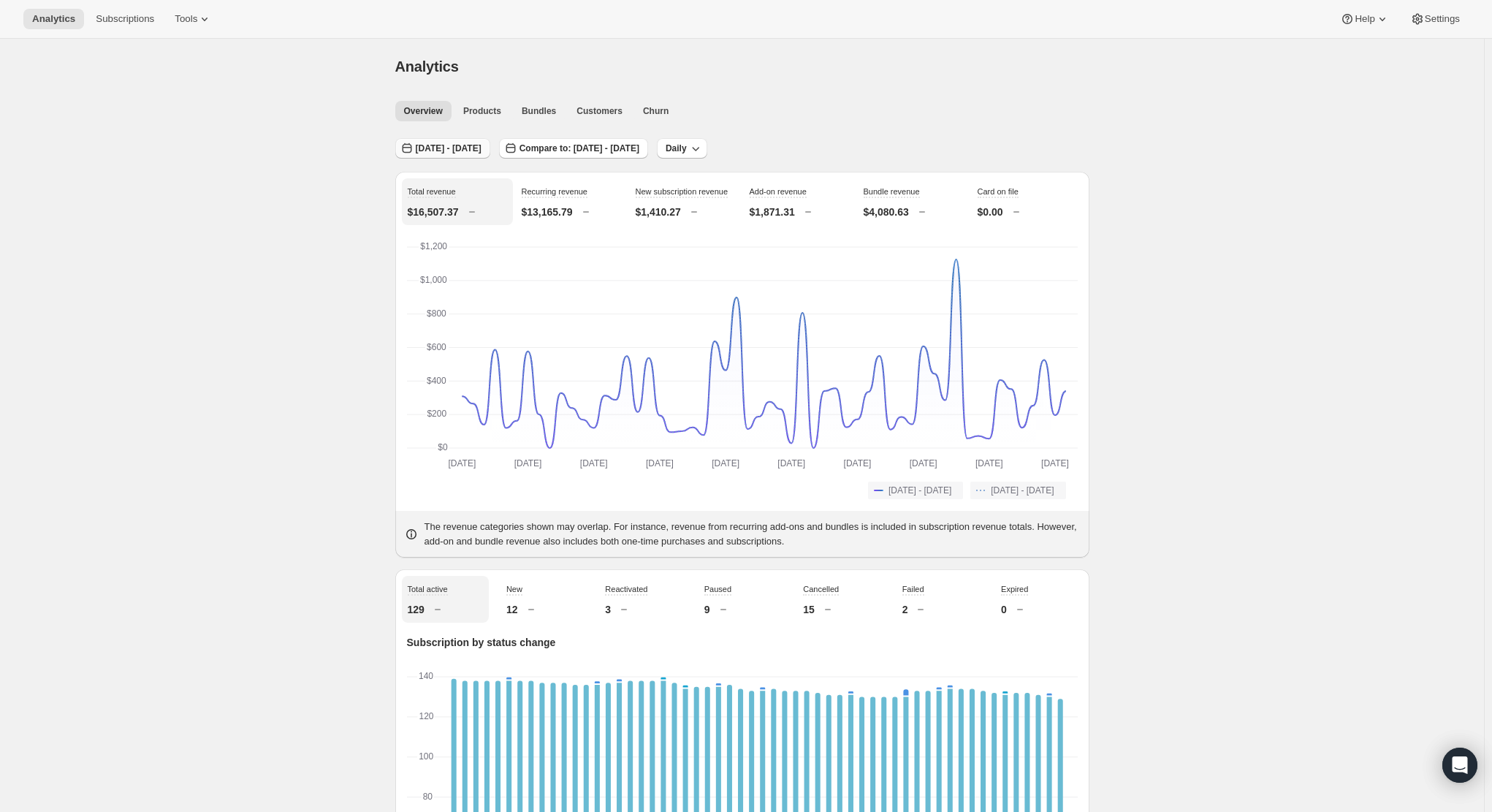
click at [482, 154] on span "[DATE] - [DATE]" at bounding box center [449, 148] width 66 height 12
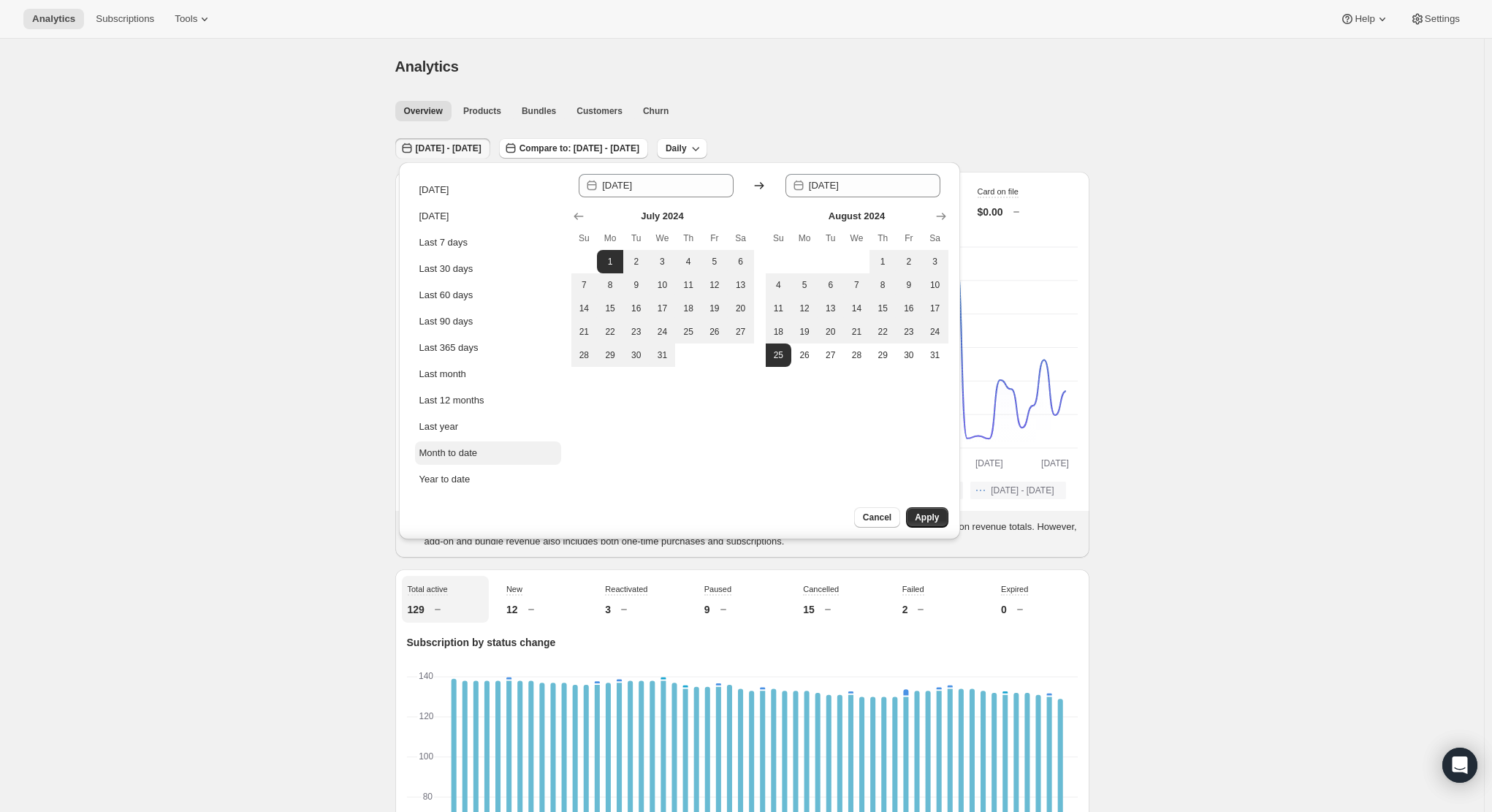
click at [483, 450] on button "Month to date" at bounding box center [488, 452] width 146 height 23
type input "[DATE]"
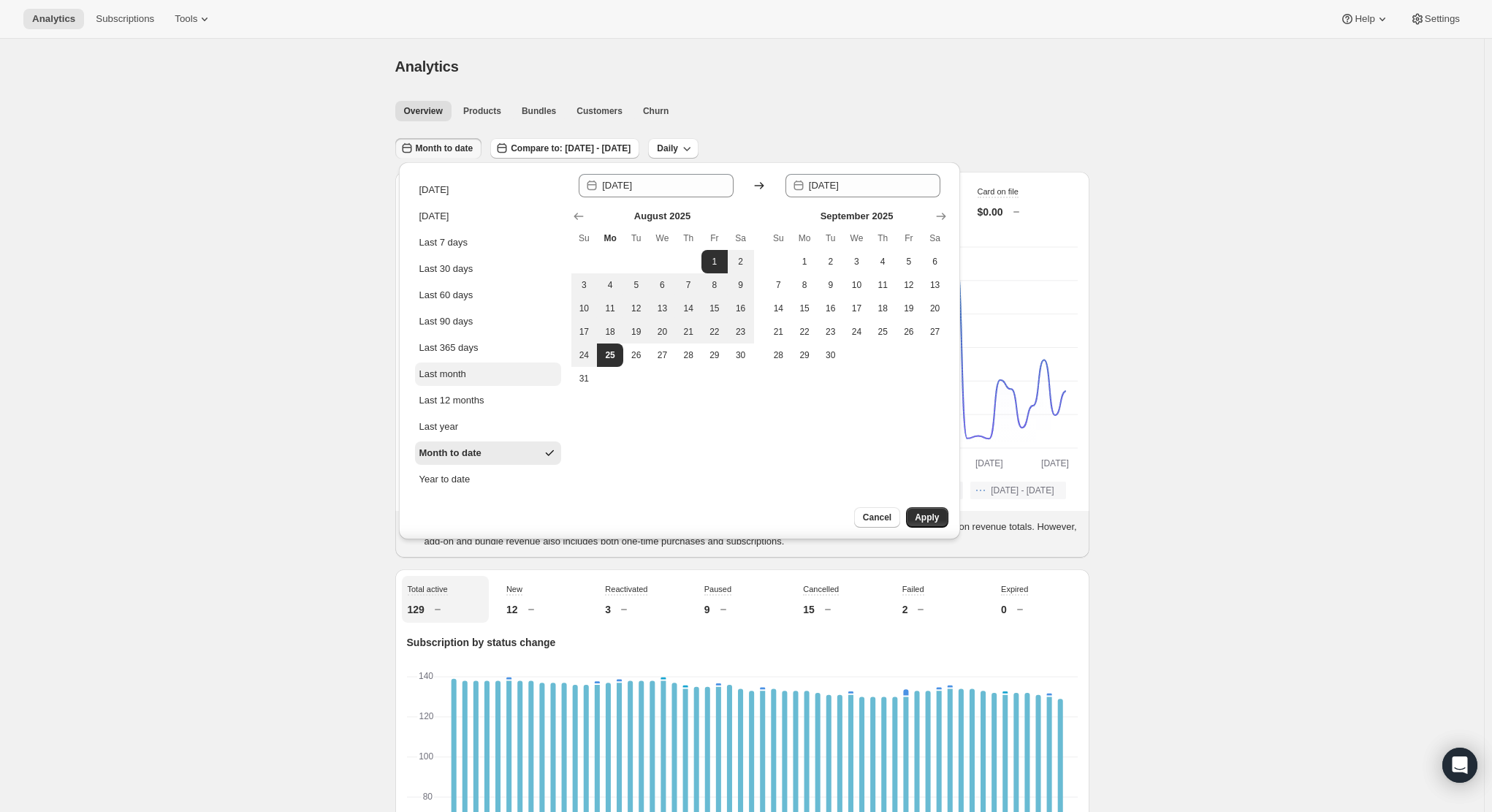
click at [492, 373] on button "Last month" at bounding box center [488, 374] width 146 height 23
type input "[DATE]"
click at [918, 513] on span "Apply" at bounding box center [927, 518] width 24 height 12
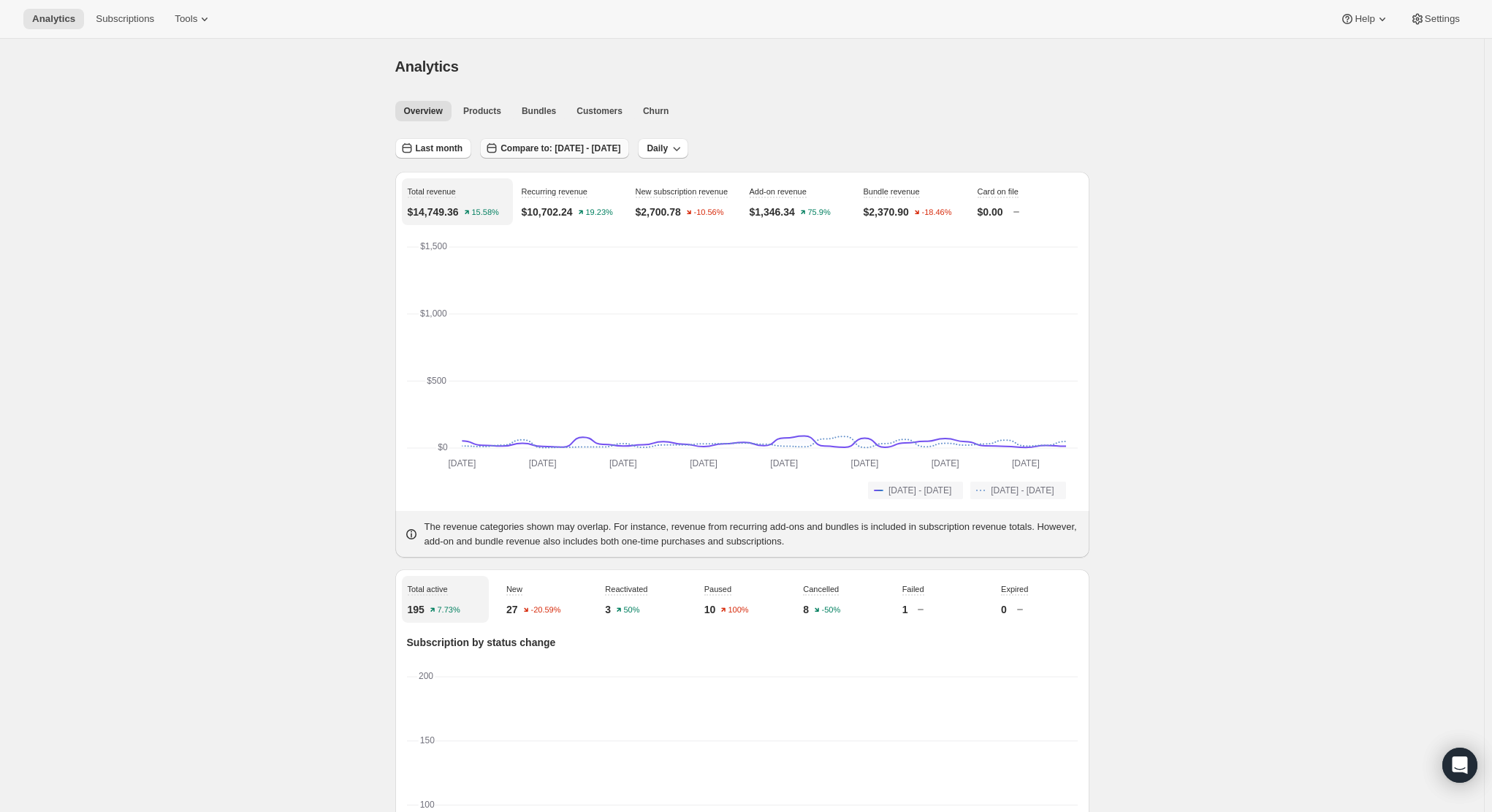
click at [593, 154] on span "Compare to: [DATE] - [DATE]" at bounding box center [560, 148] width 120 height 12
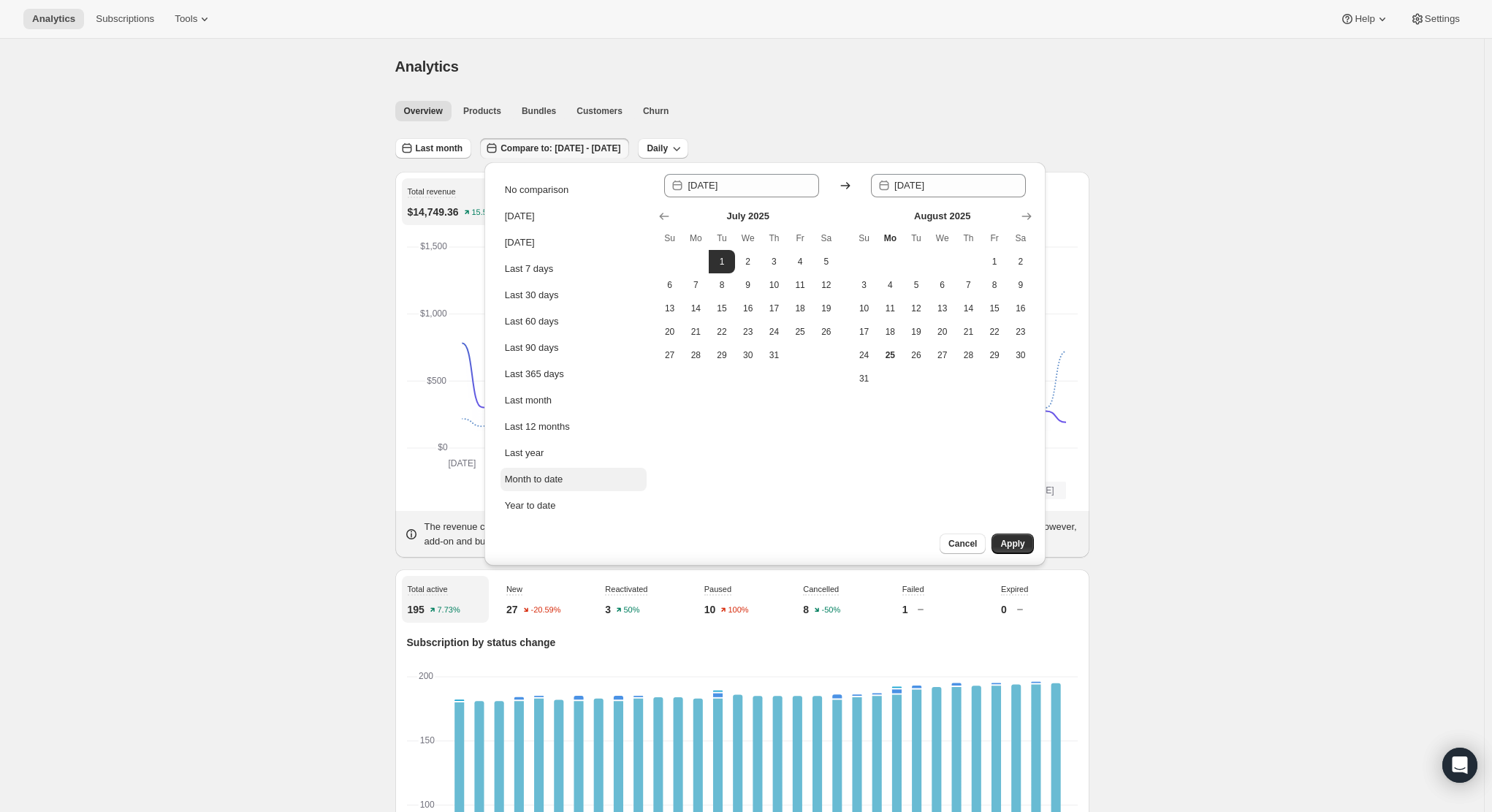
click at [584, 472] on button "Month to date" at bounding box center [573, 479] width 146 height 23
type input "[DATE]"
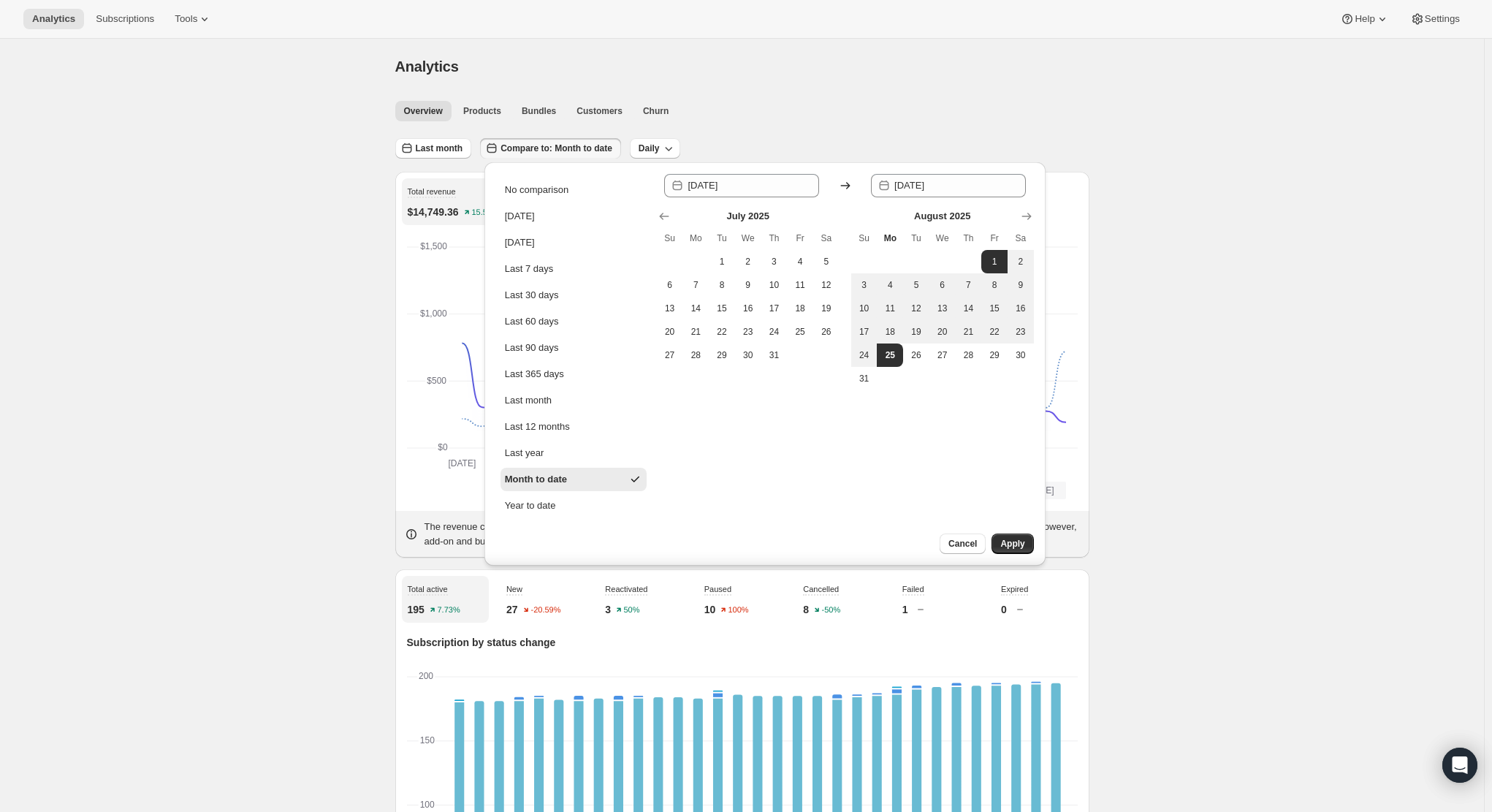
click at [1010, 542] on span "Apply" at bounding box center [1012, 544] width 24 height 12
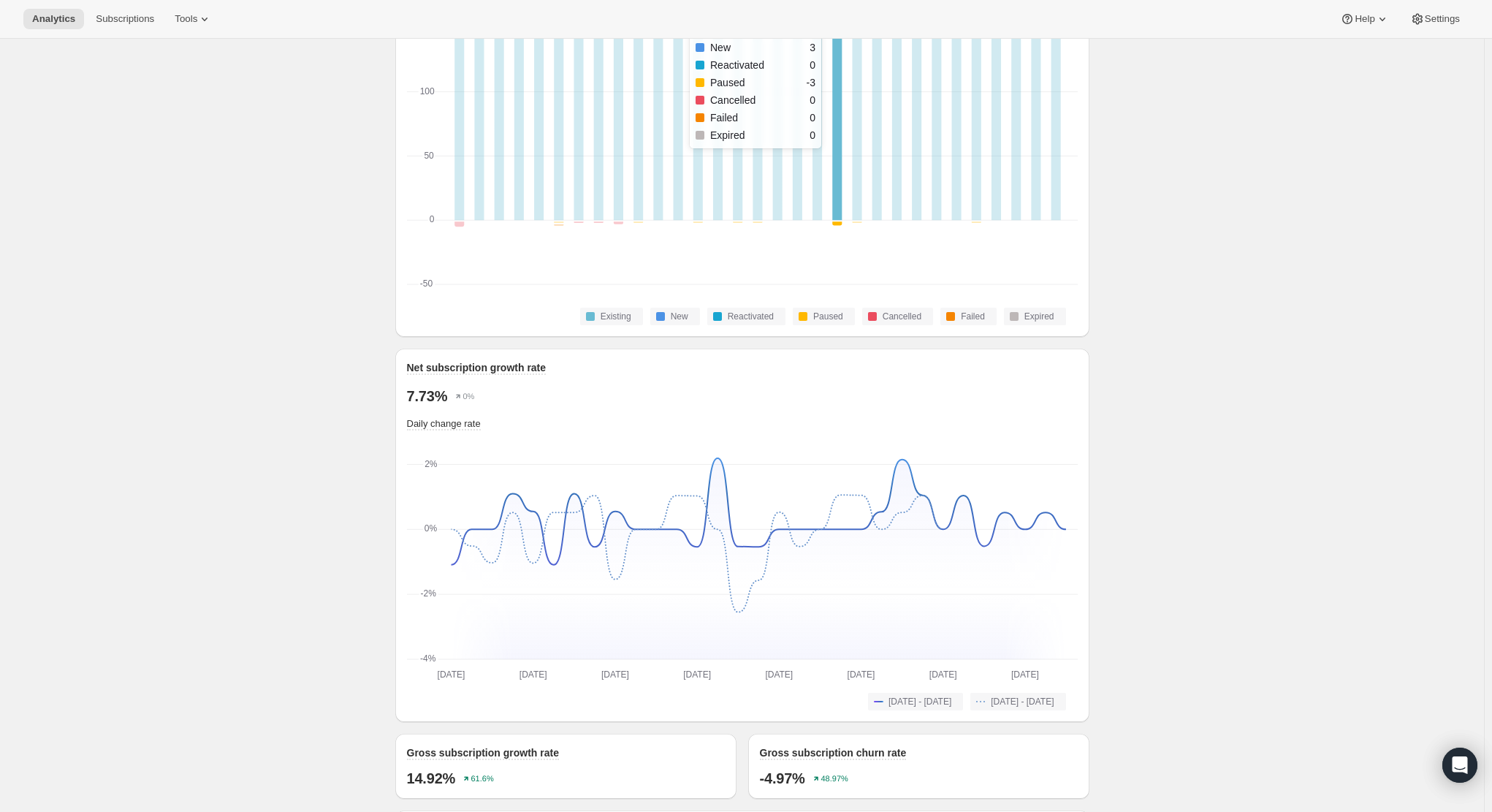
scroll to position [578, 0]
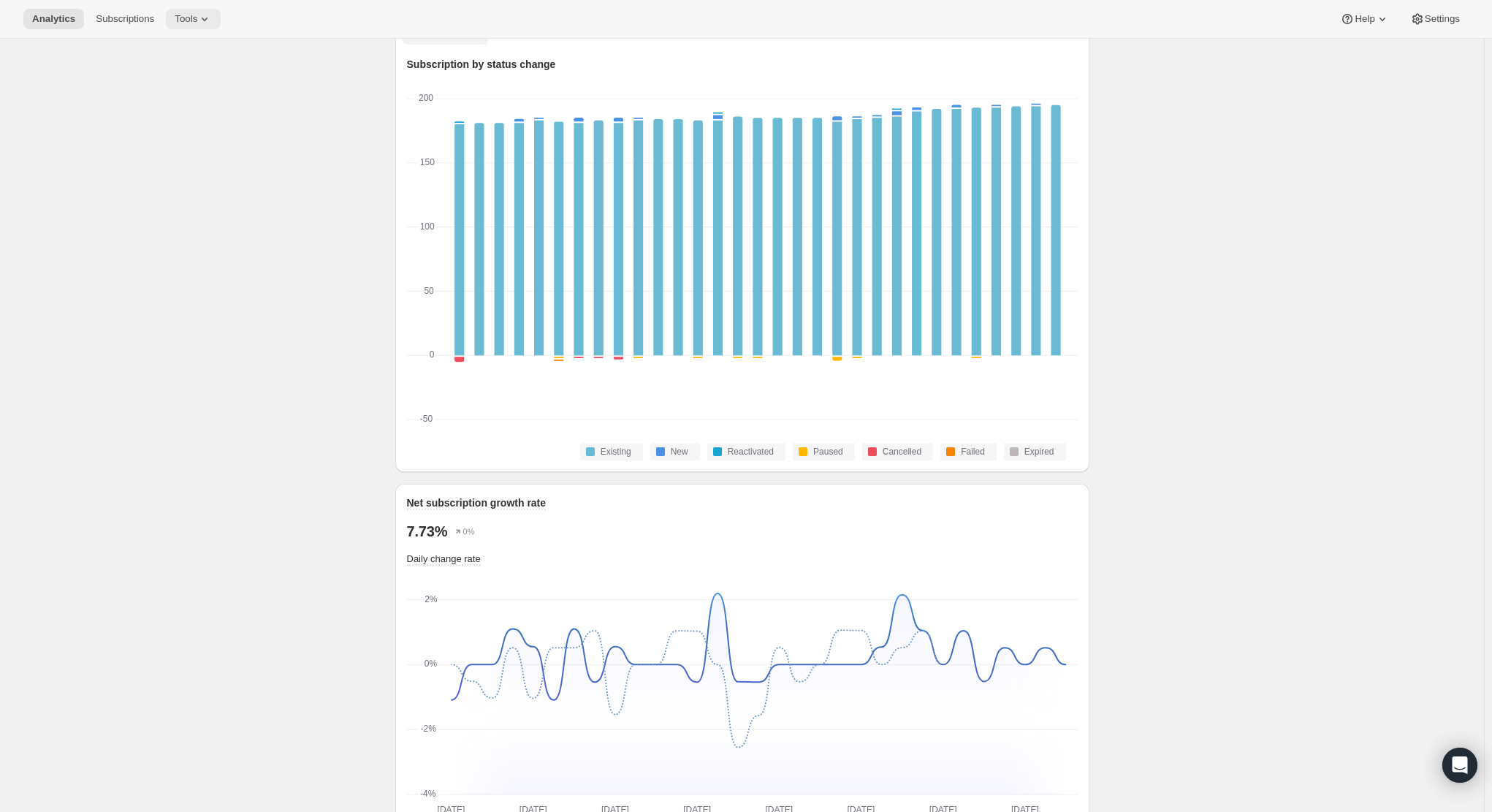
click at [214, 26] on button "Tools" at bounding box center [193, 19] width 55 height 21
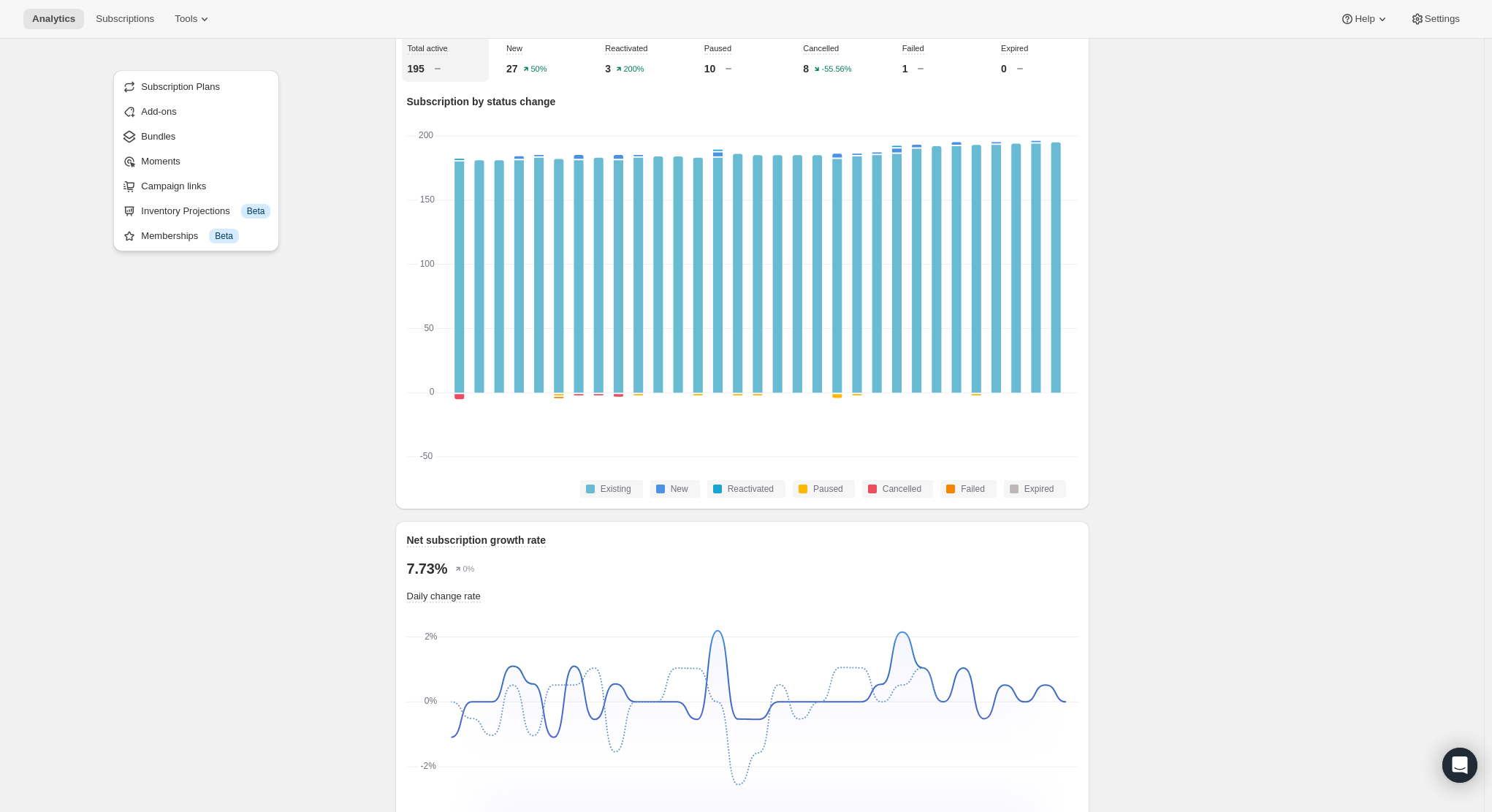
scroll to position [505, 0]
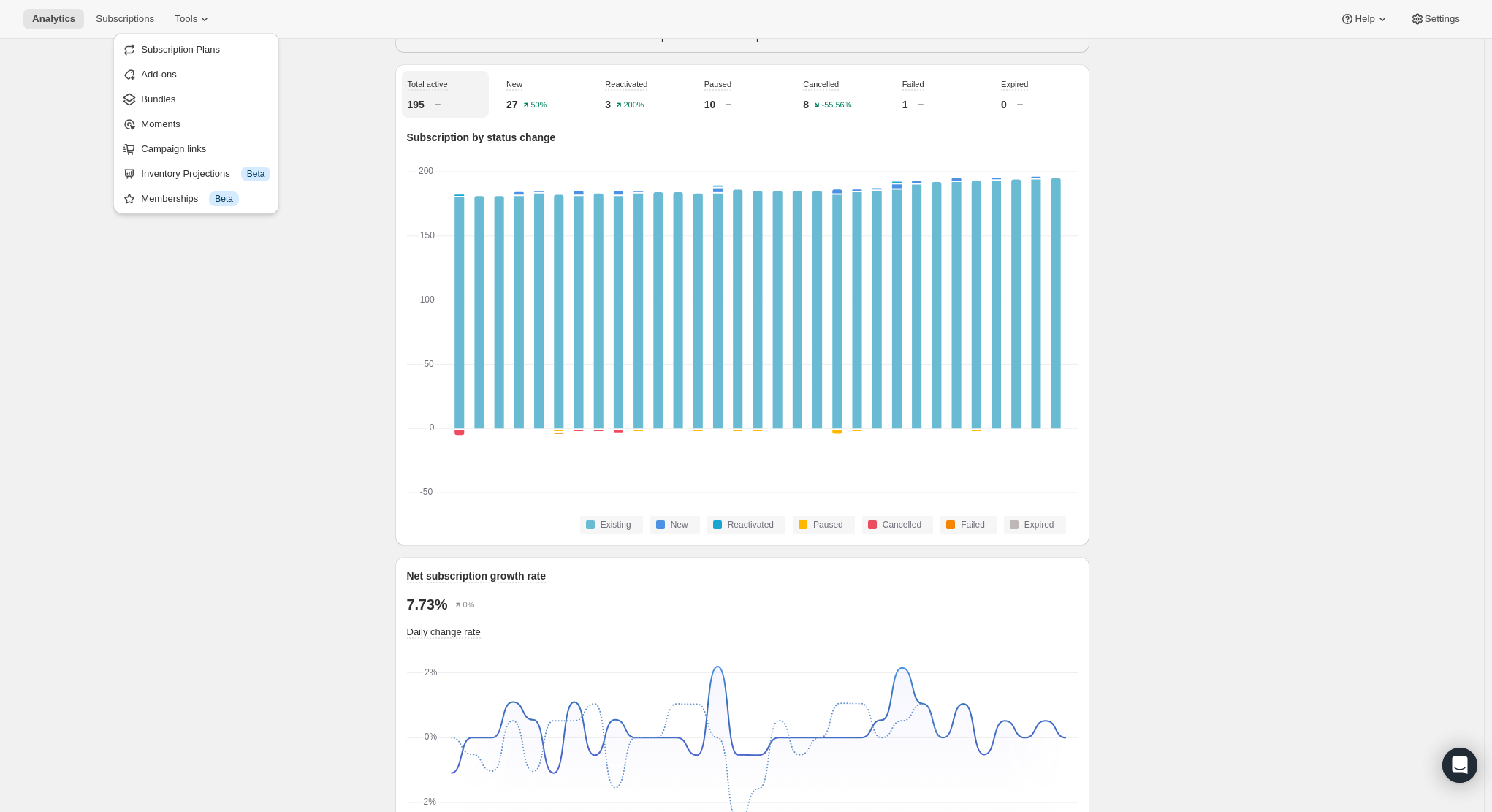
click at [212, 343] on div "Analytics. This page is ready Analytics Overview Products Bundles Customers Chu…" at bounding box center [742, 752] width 1484 height 2437
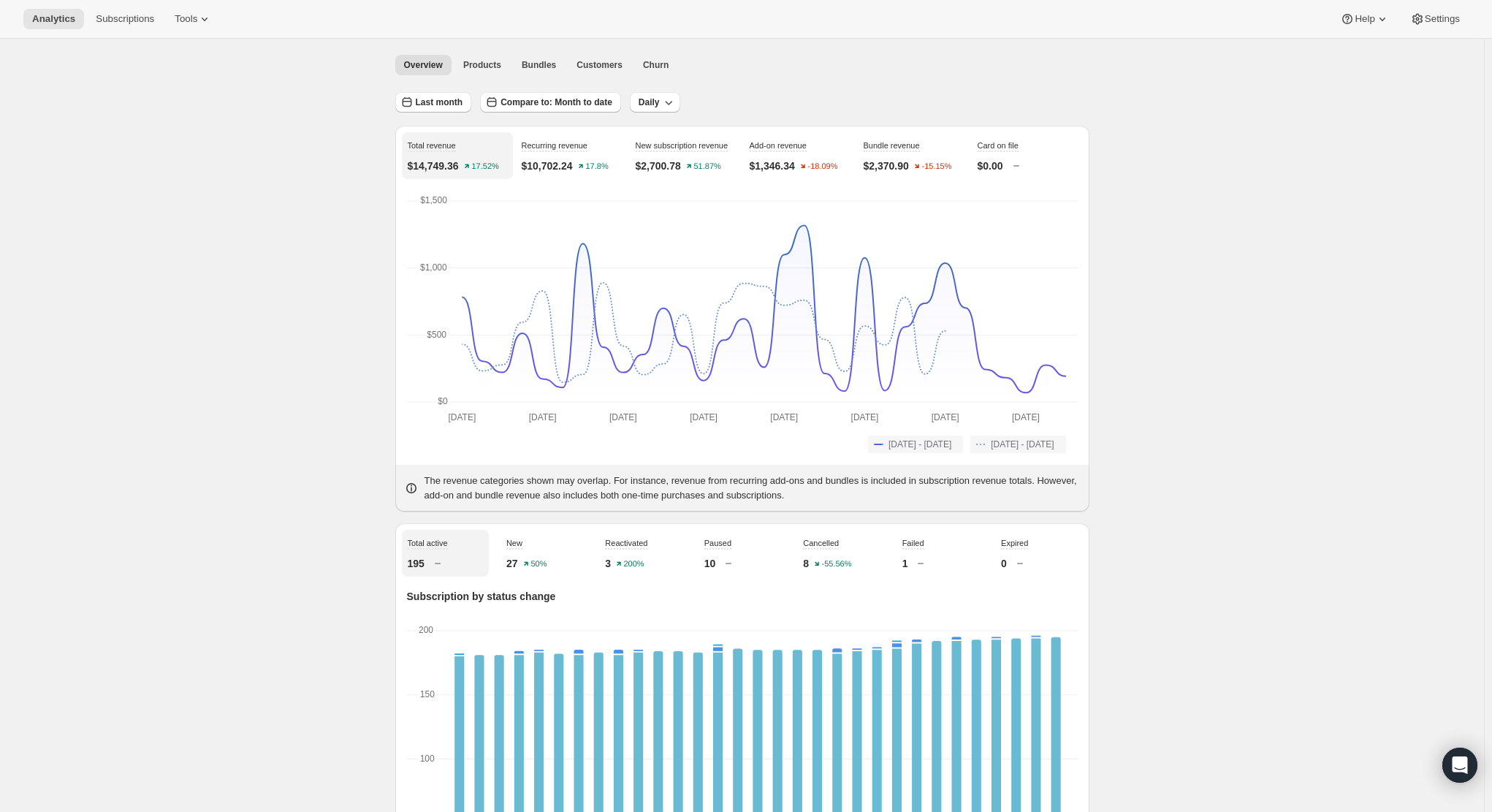
scroll to position [0, 0]
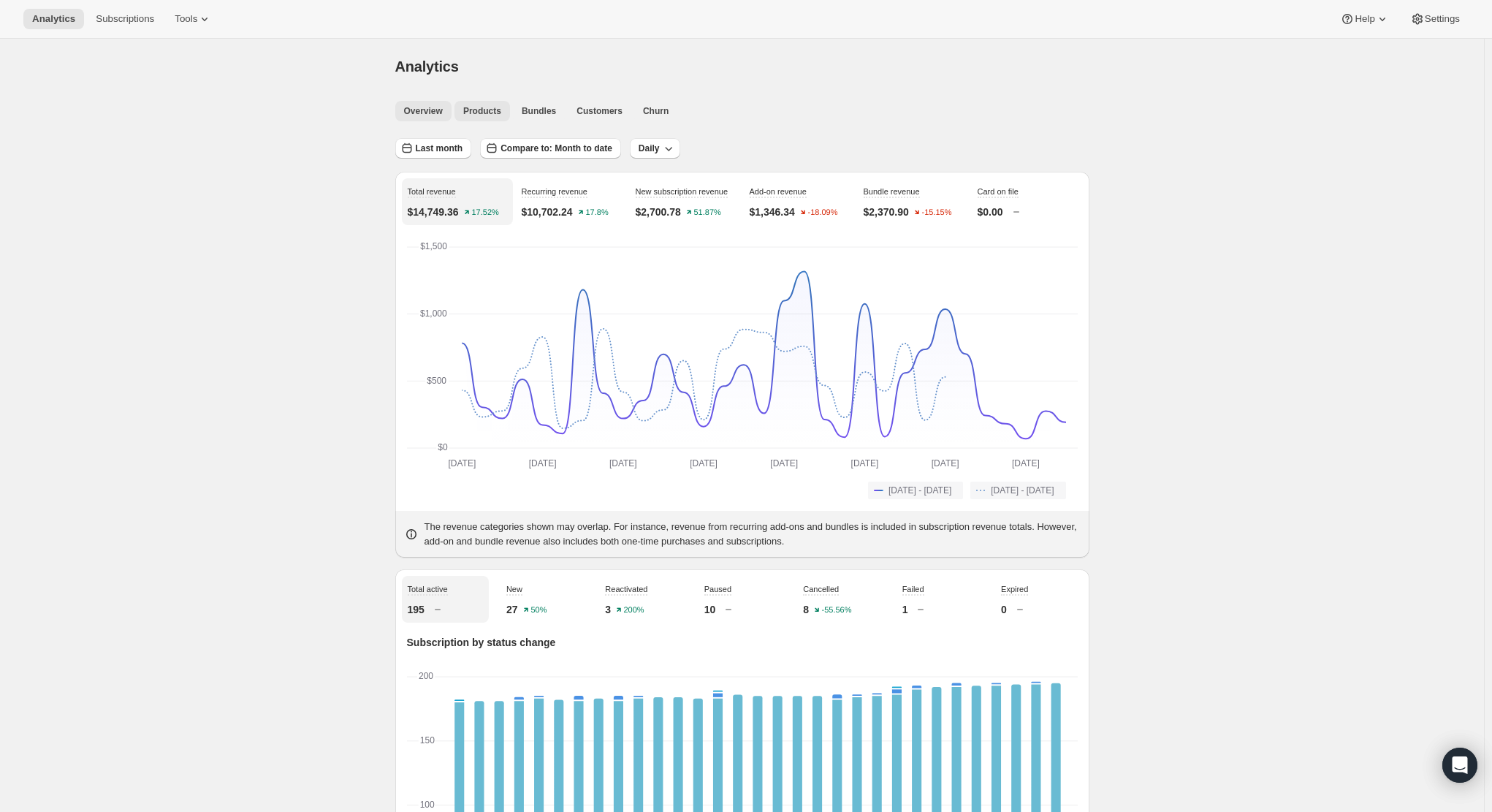
click at [469, 108] on span "Products" at bounding box center [482, 111] width 38 height 12
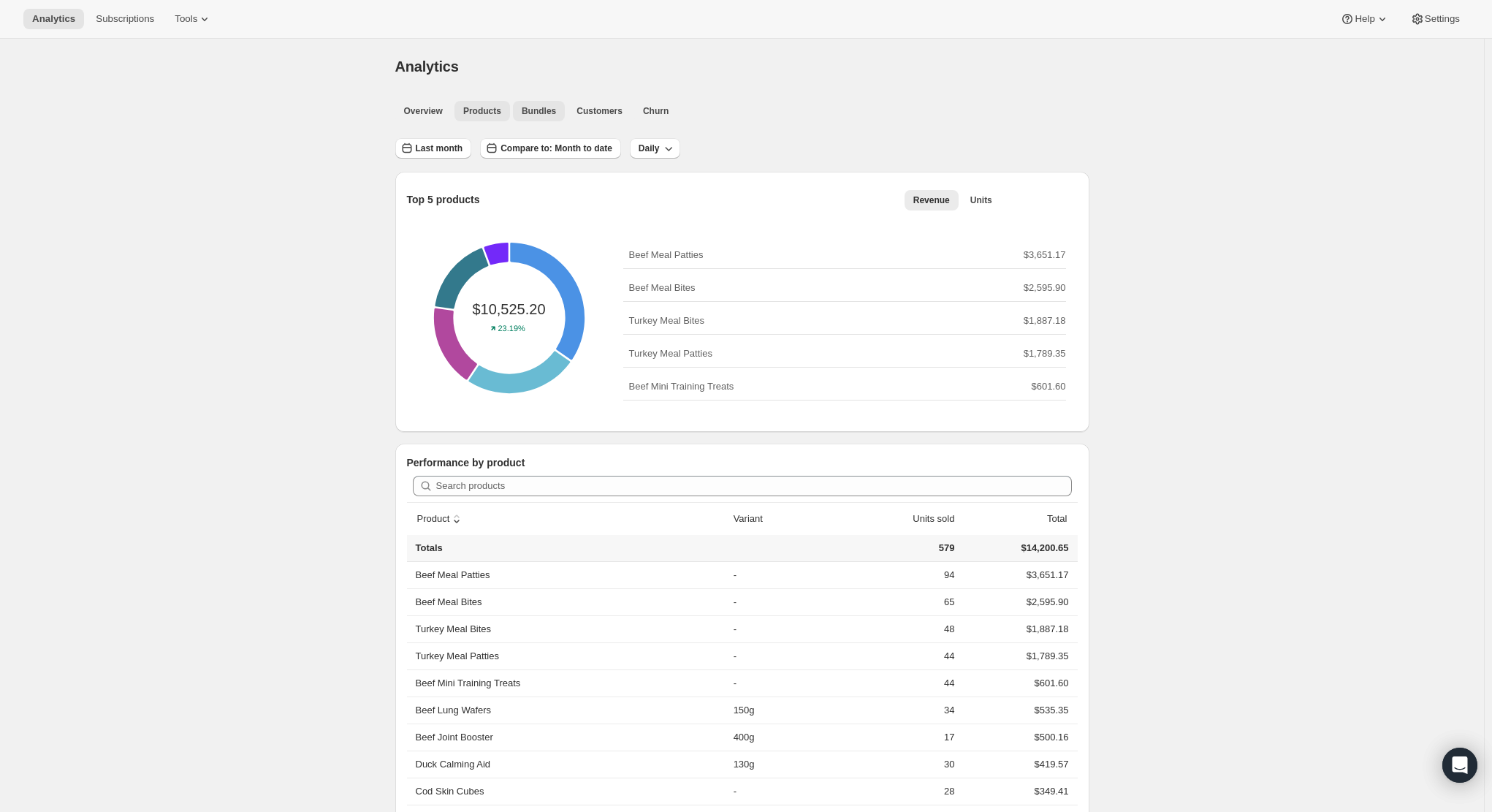
click at [532, 114] on span "Bundles" at bounding box center [539, 111] width 35 height 12
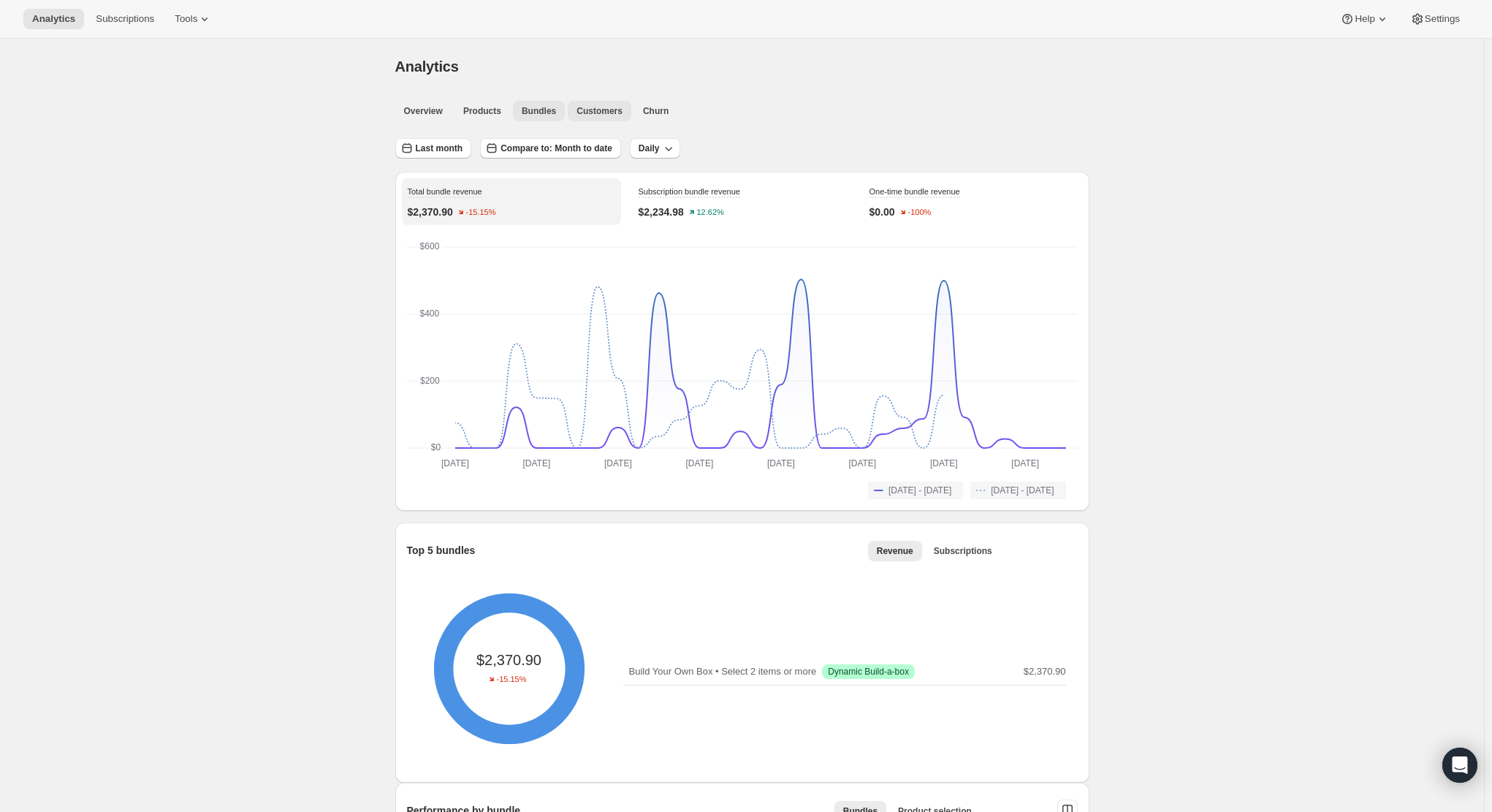
click at [606, 112] on span "Customers" at bounding box center [599, 111] width 46 height 12
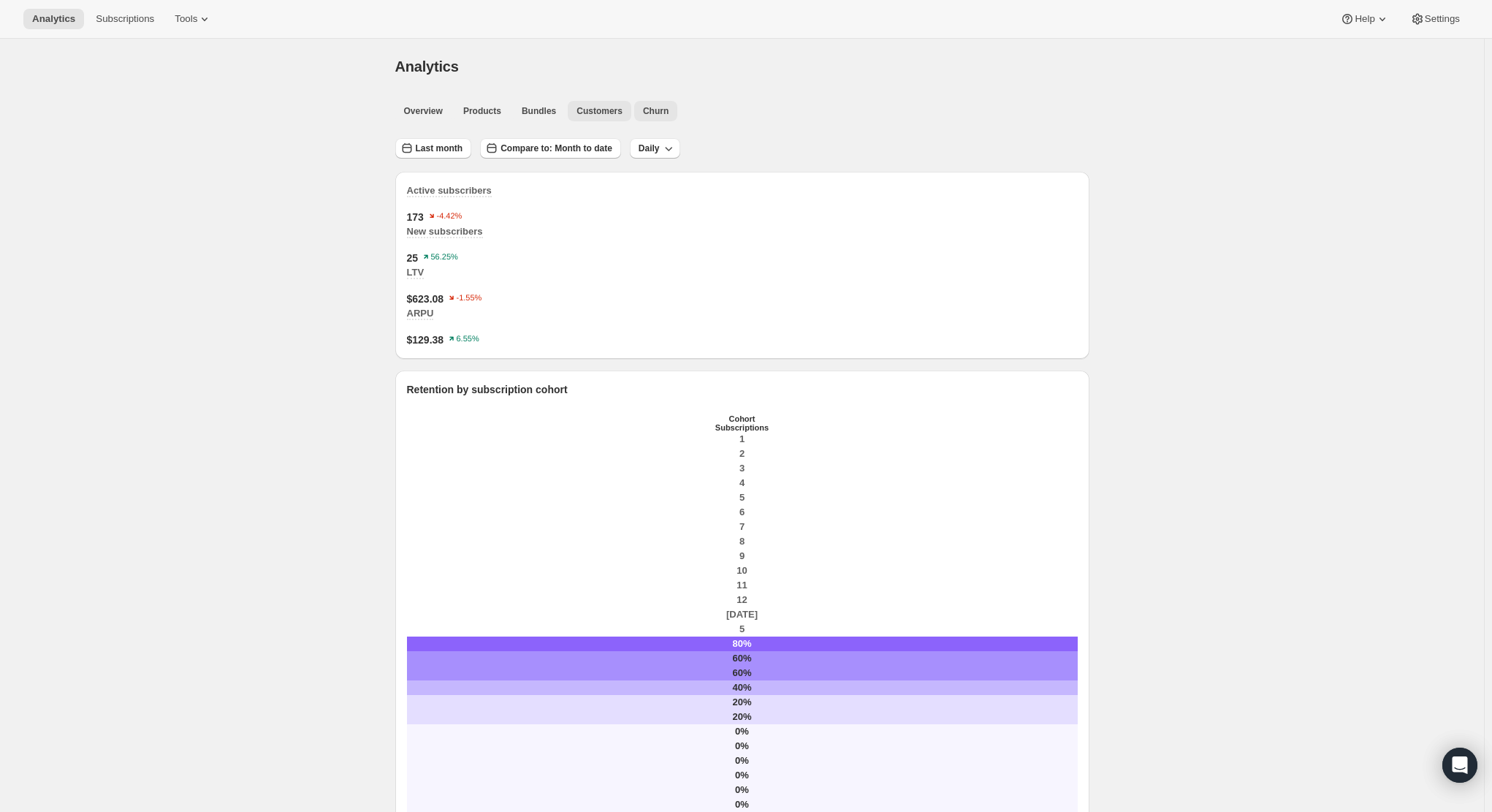
click at [667, 112] on span "Churn" at bounding box center [656, 111] width 26 height 12
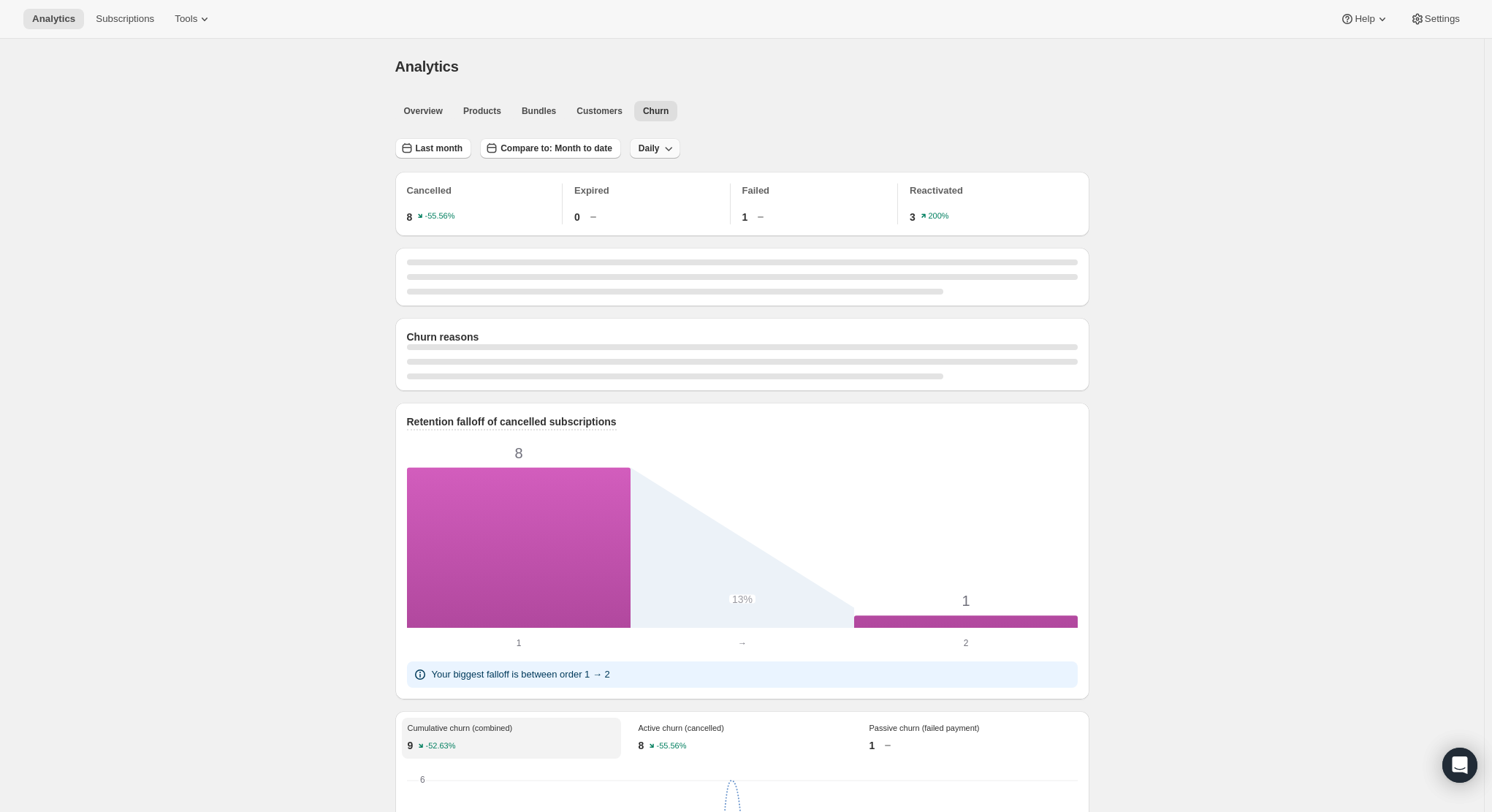
click at [657, 149] on span "Daily" at bounding box center [649, 148] width 22 height 12
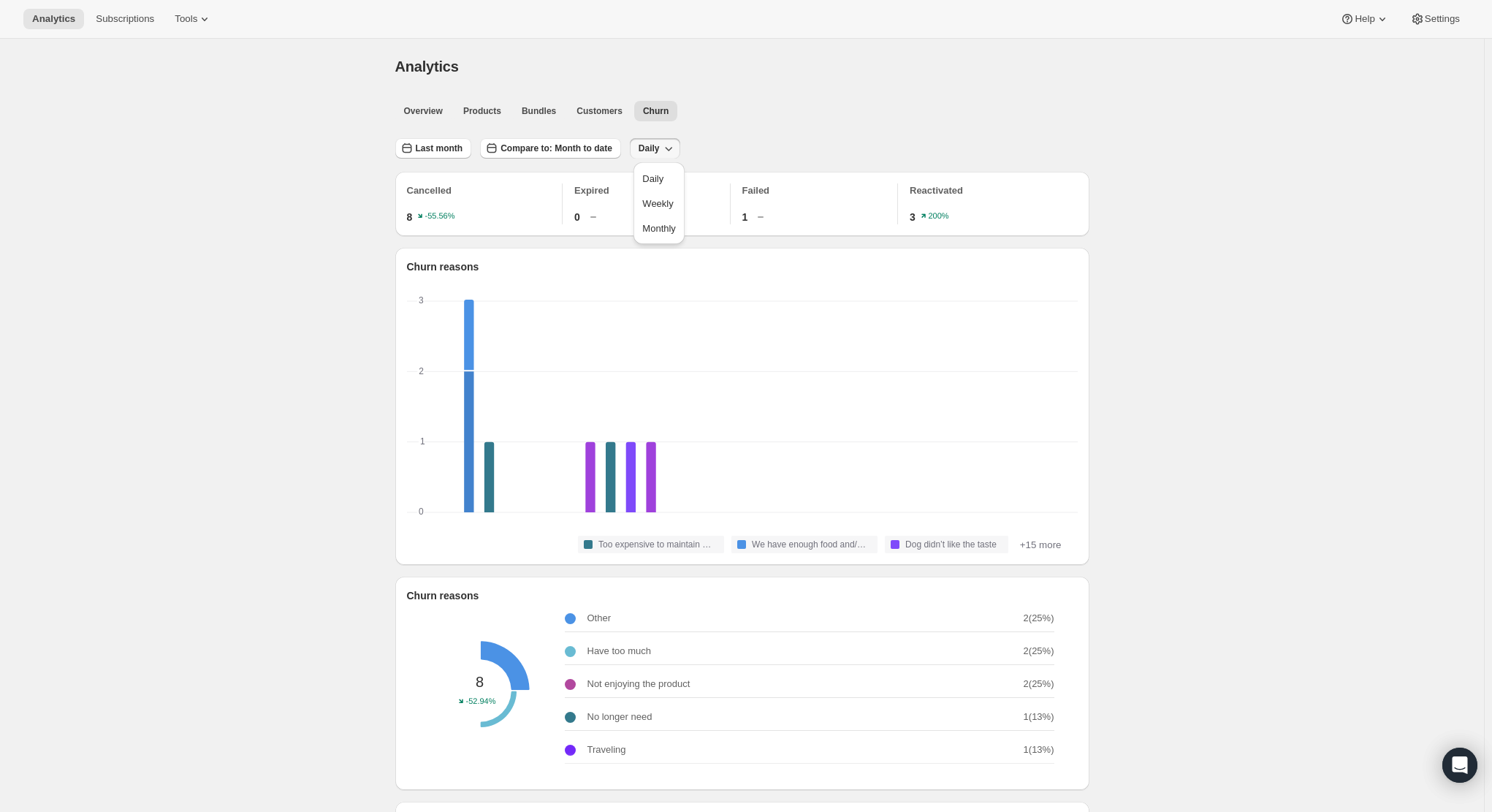
click at [656, 148] on span "Daily" at bounding box center [649, 148] width 22 height 12
click at [443, 112] on span "Overview" at bounding box center [423, 111] width 39 height 12
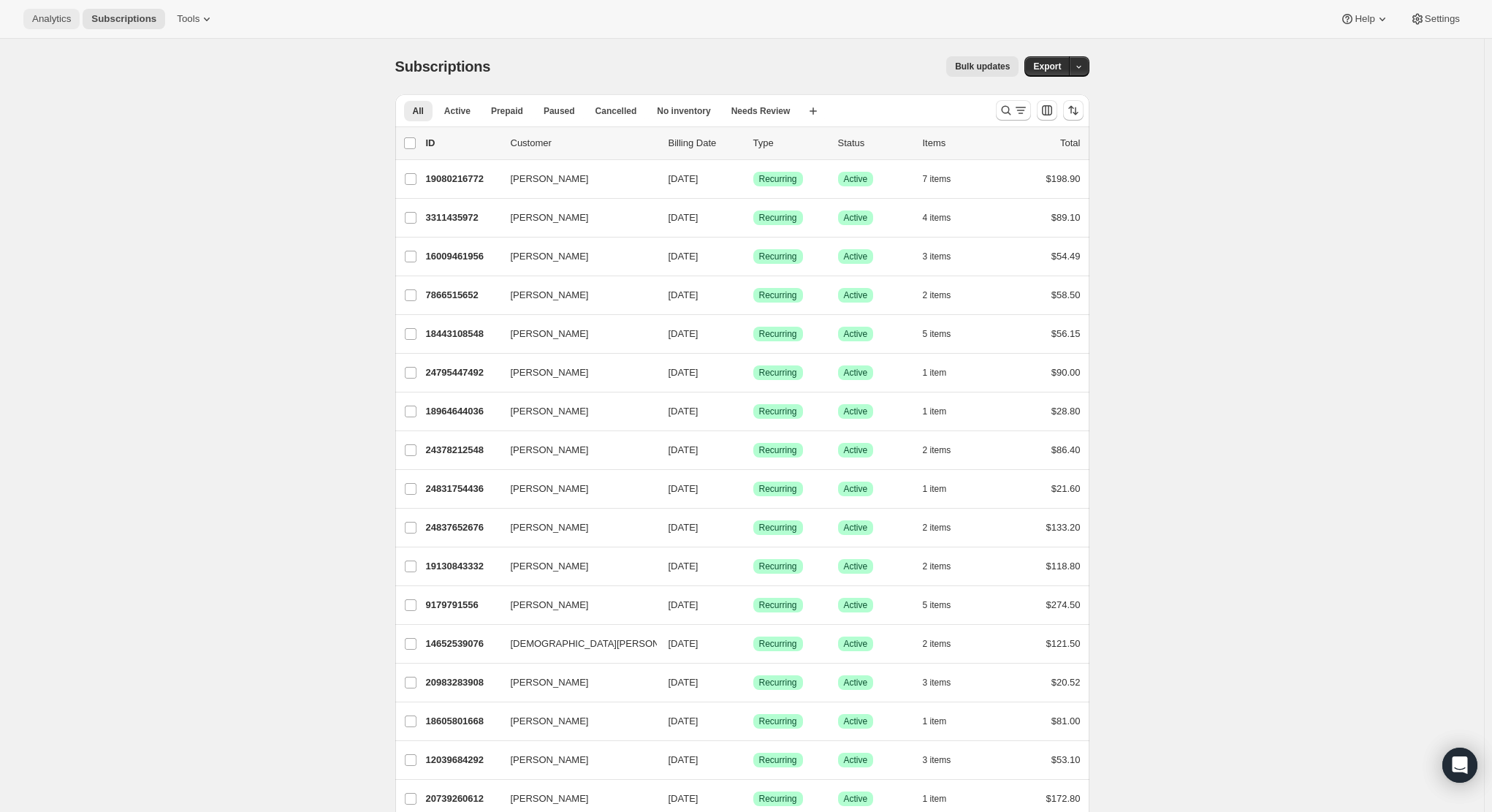
click at [28, 22] on button "Analytics" at bounding box center [51, 19] width 56 height 21
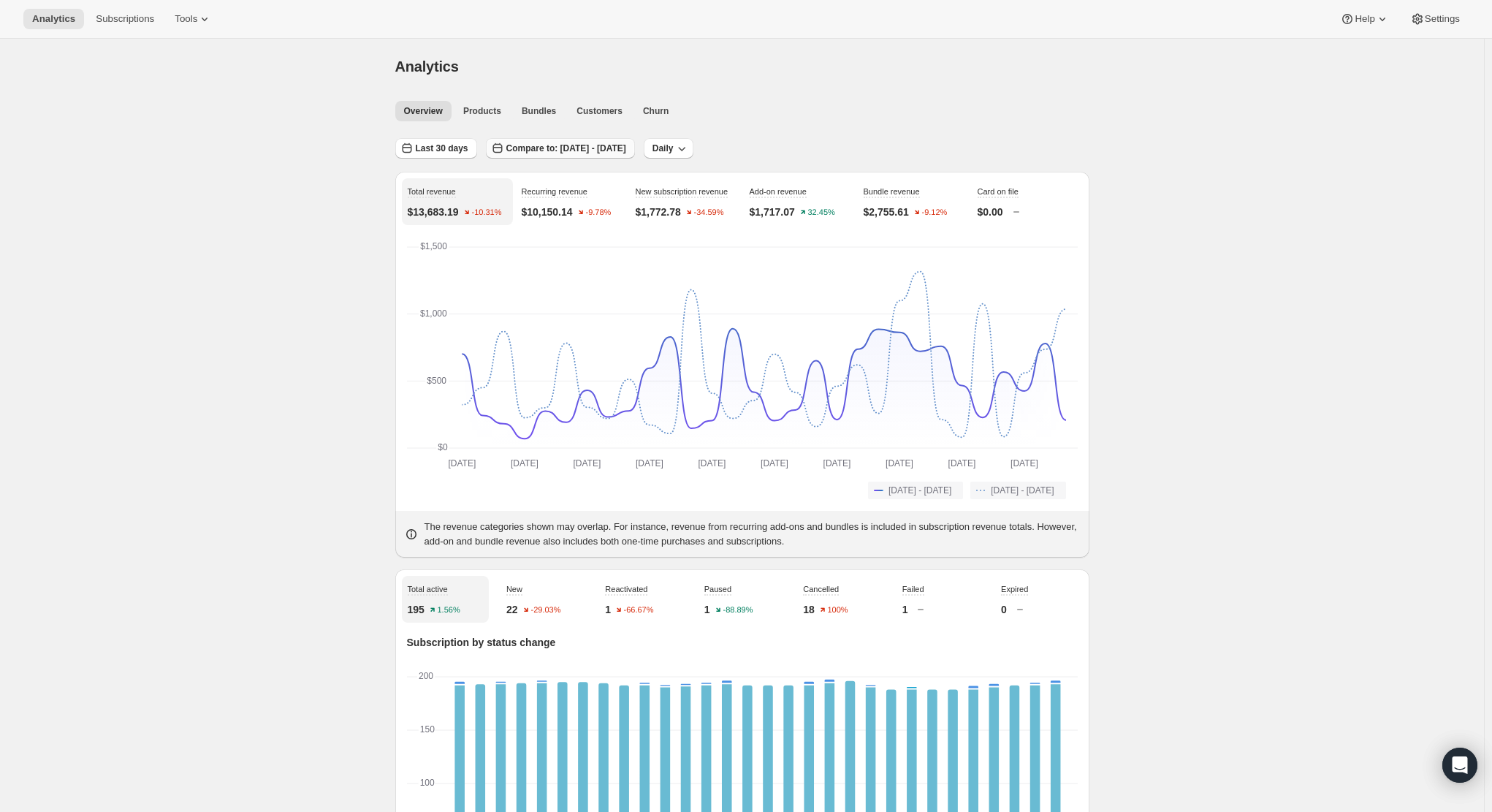
click at [596, 146] on span "Compare to: [DATE] - [DATE]" at bounding box center [566, 148] width 120 height 12
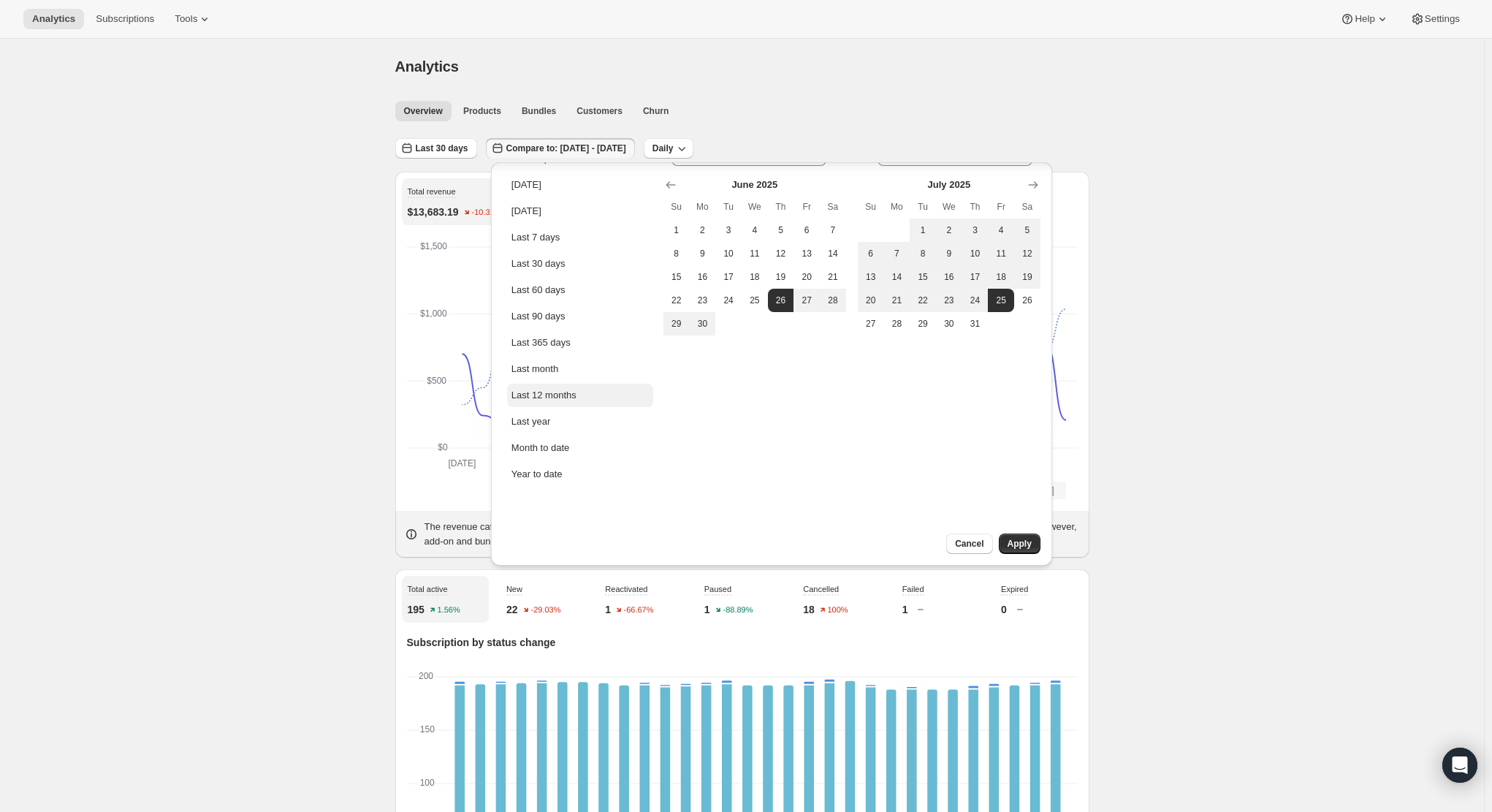
scroll to position [32, 0]
click at [567, 451] on div "Month to date" at bounding box center [541, 447] width 59 height 15
type input "[DATE]"
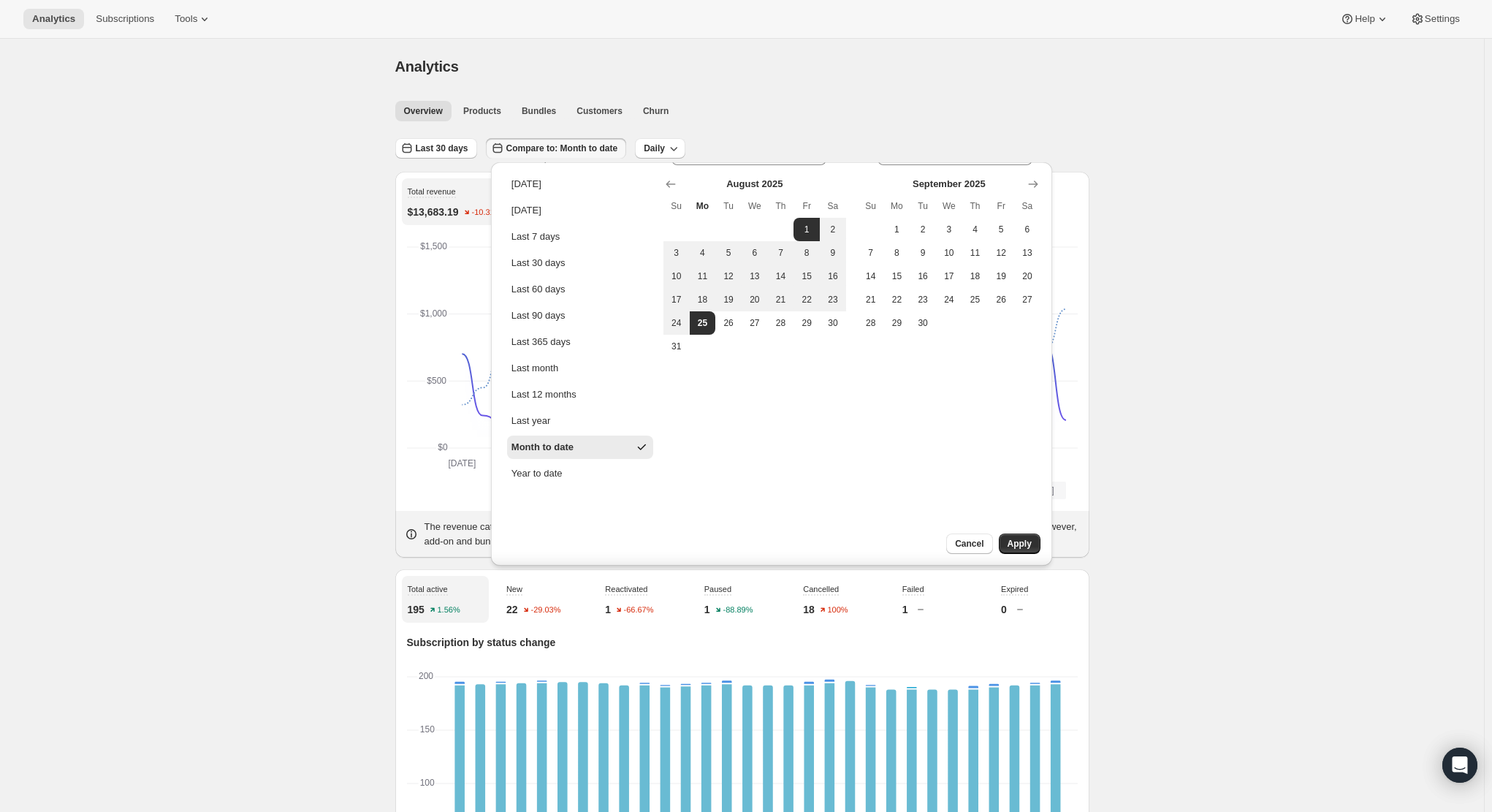
scroll to position [0, 0]
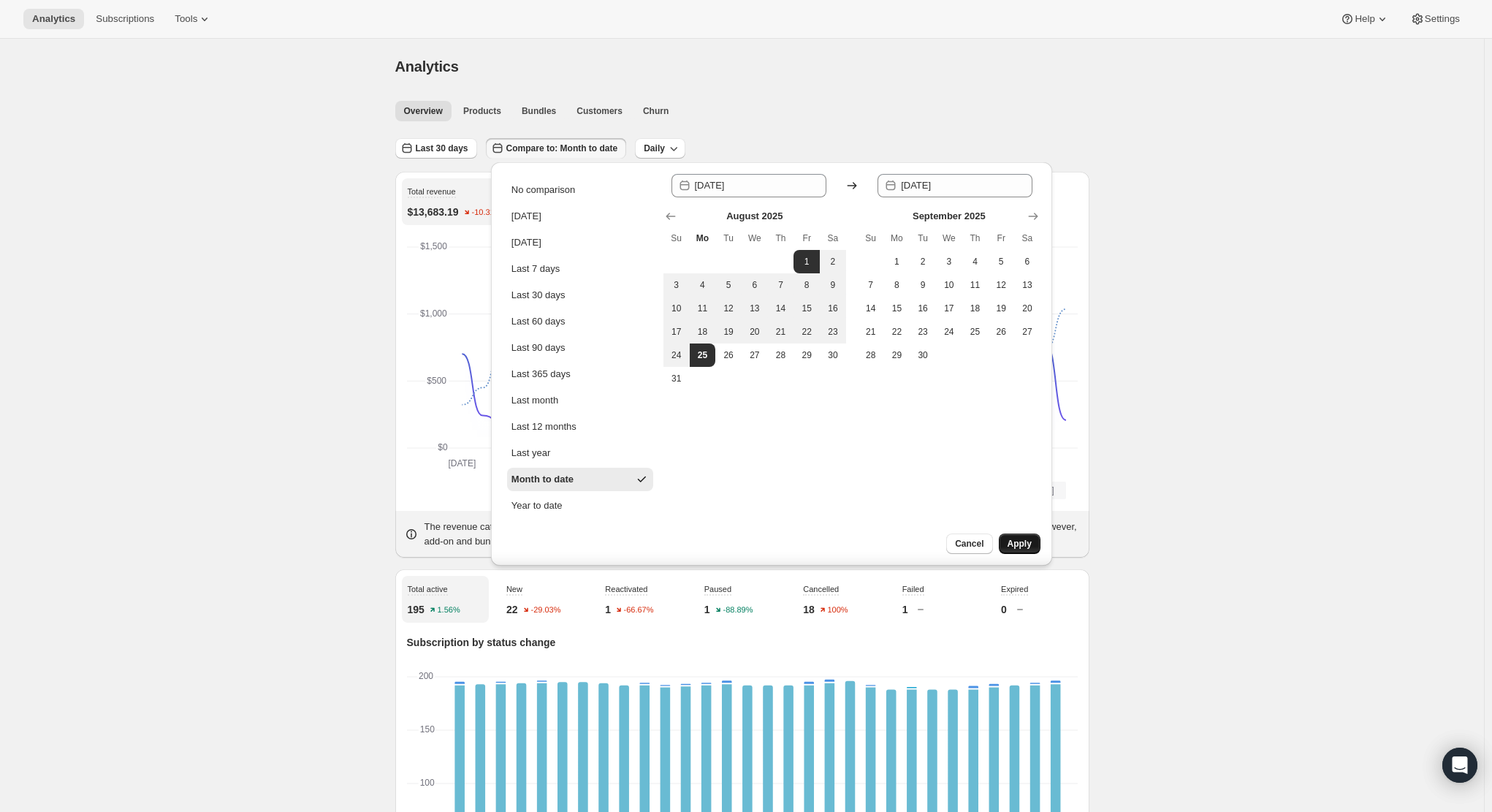
click at [1034, 551] on button "Apply" at bounding box center [1020, 544] width 41 height 21
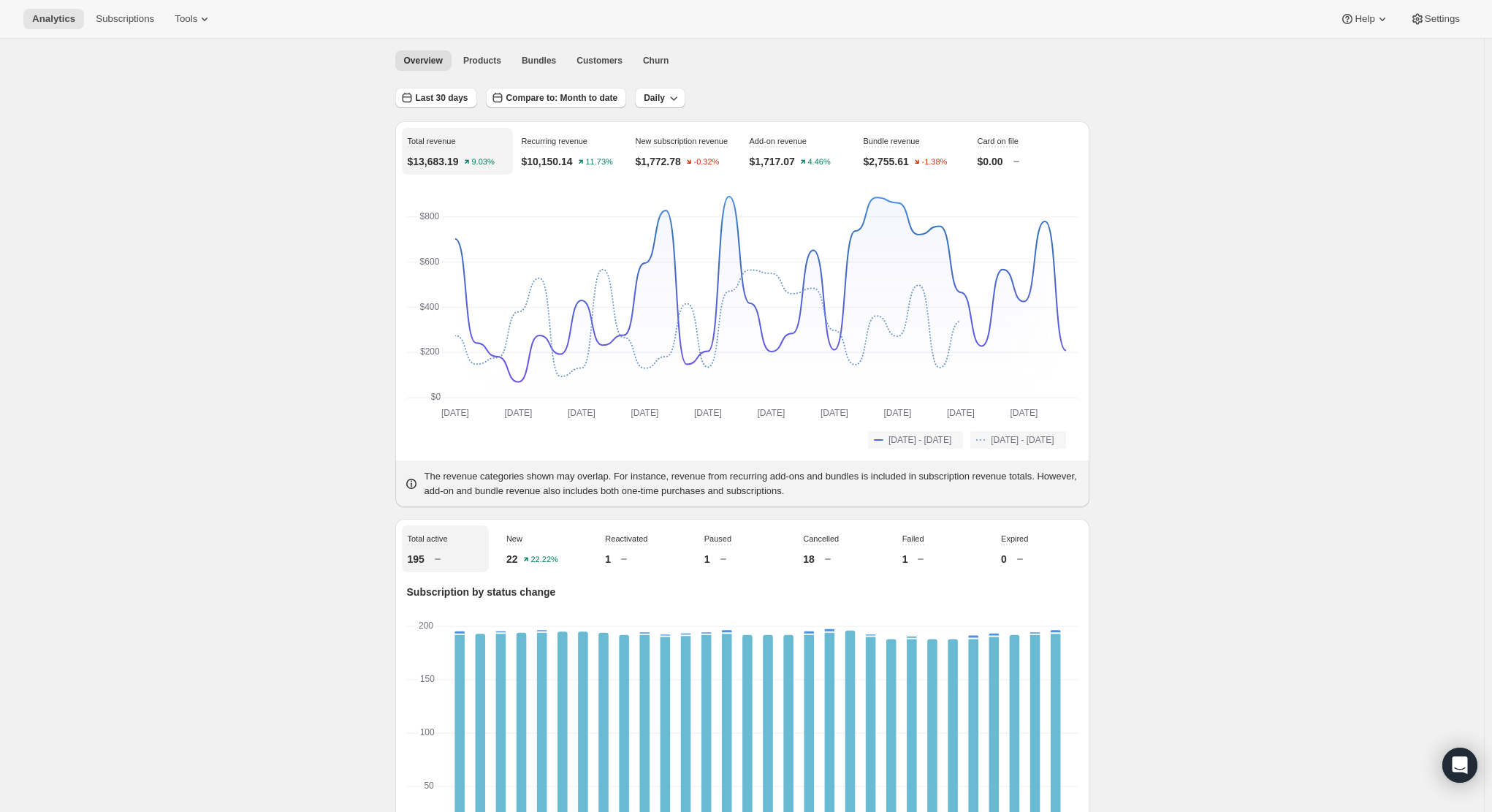
scroll to position [73, 0]
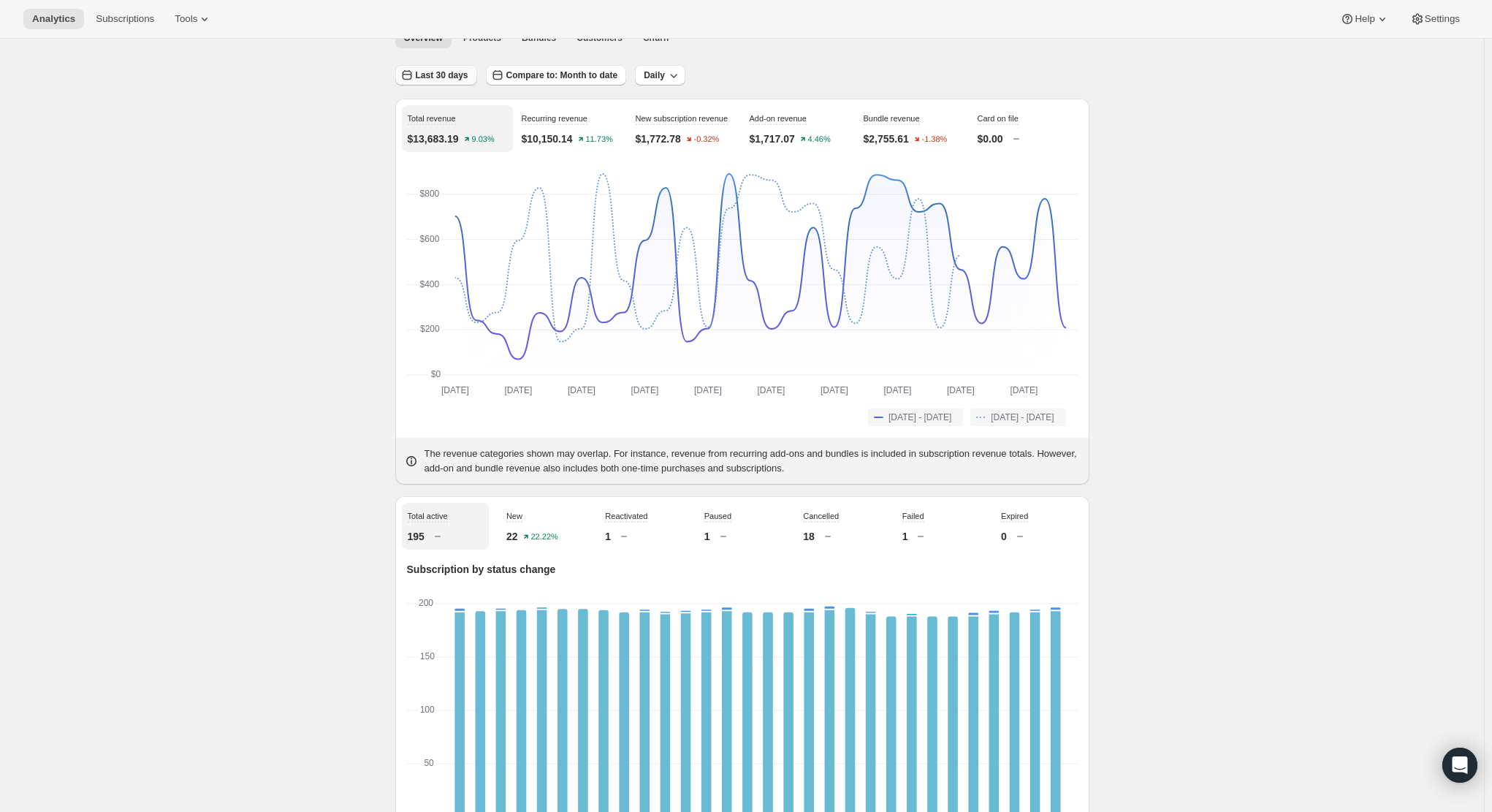
click at [436, 71] on span "Last 30 days" at bounding box center [442, 75] width 53 height 12
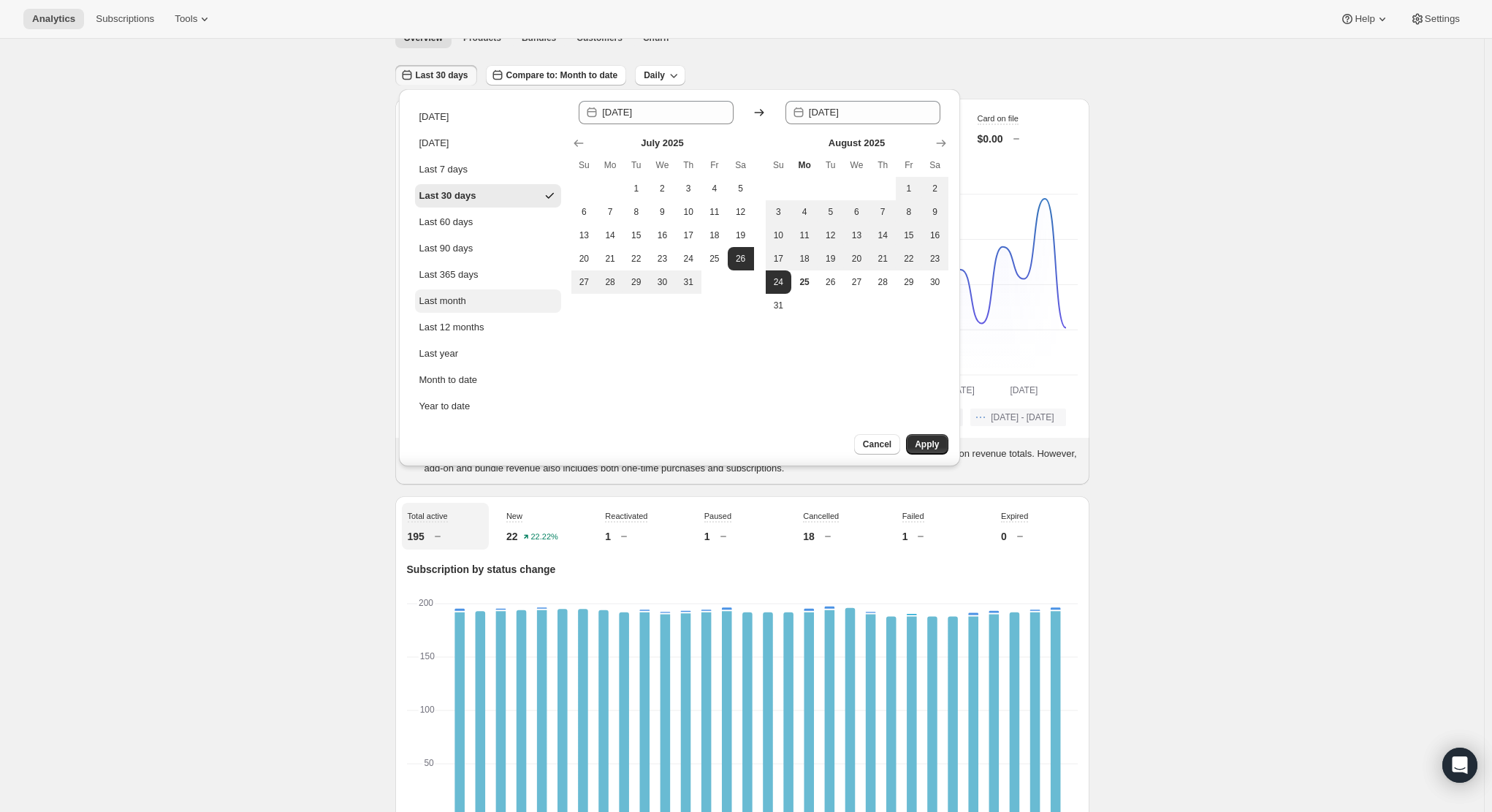
click at [486, 311] on button "Last month" at bounding box center [488, 300] width 146 height 23
type input "[DATE]"
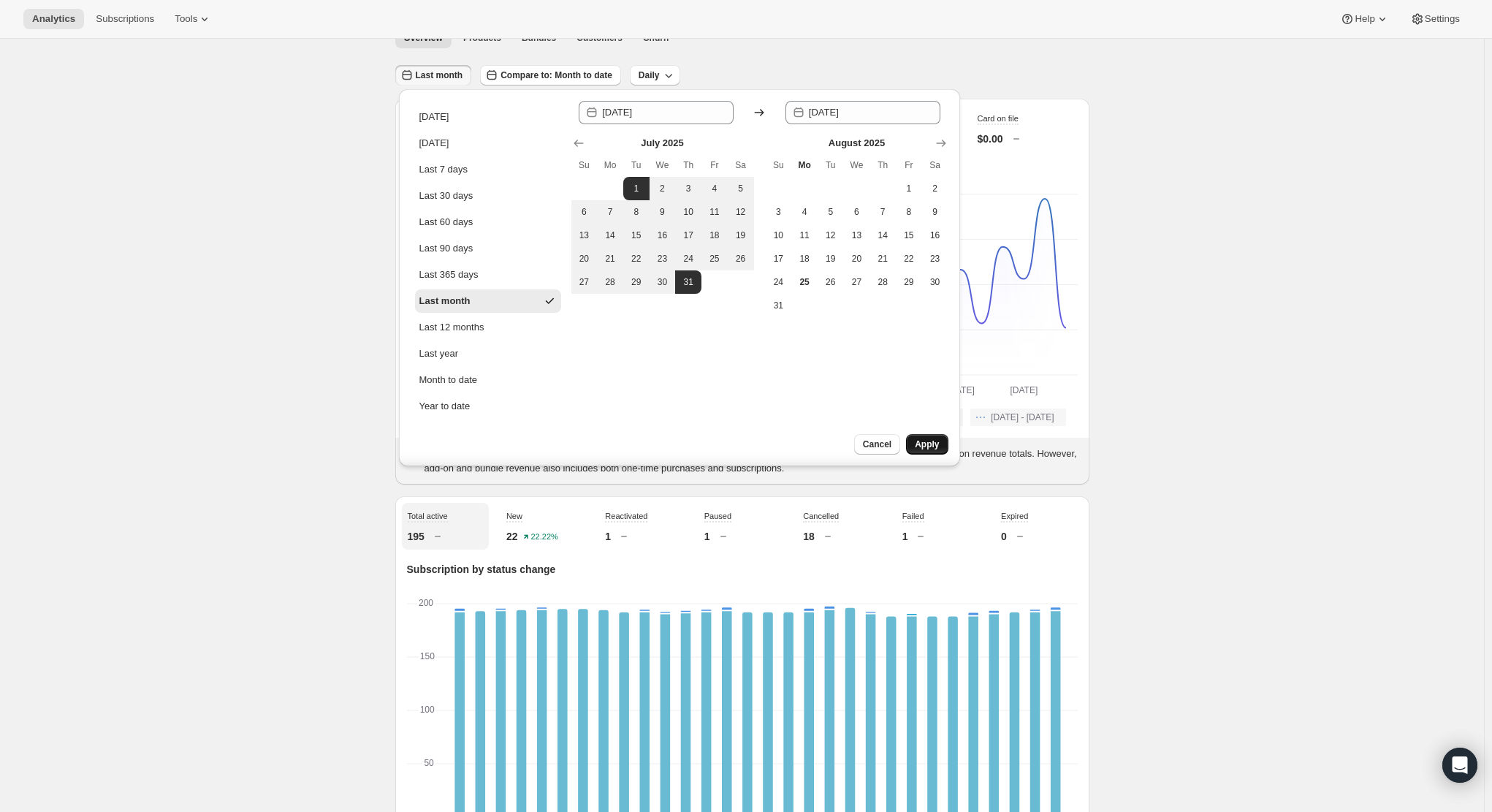
click at [936, 446] on span "Apply" at bounding box center [927, 444] width 24 height 12
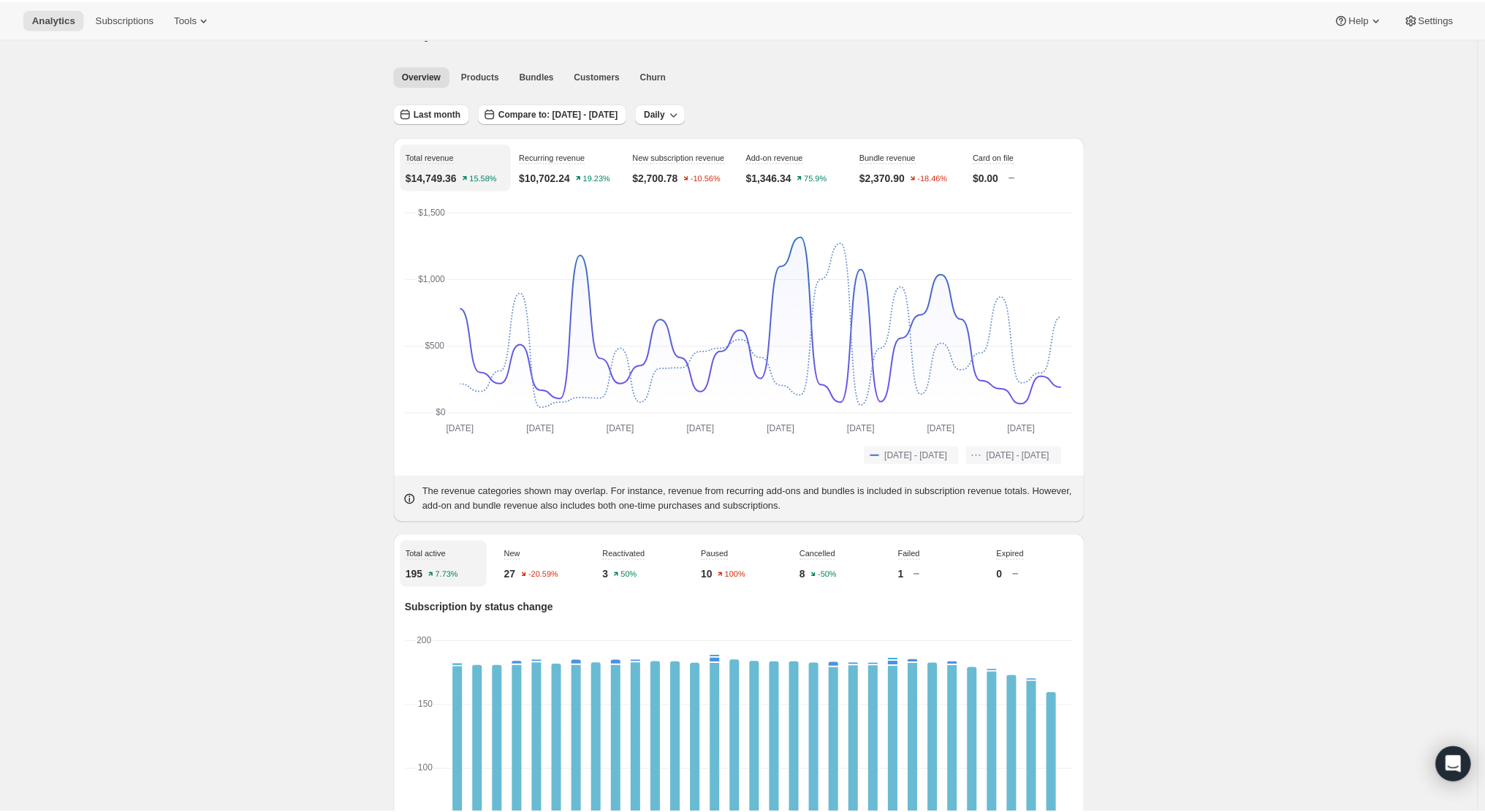
scroll to position [0, 0]
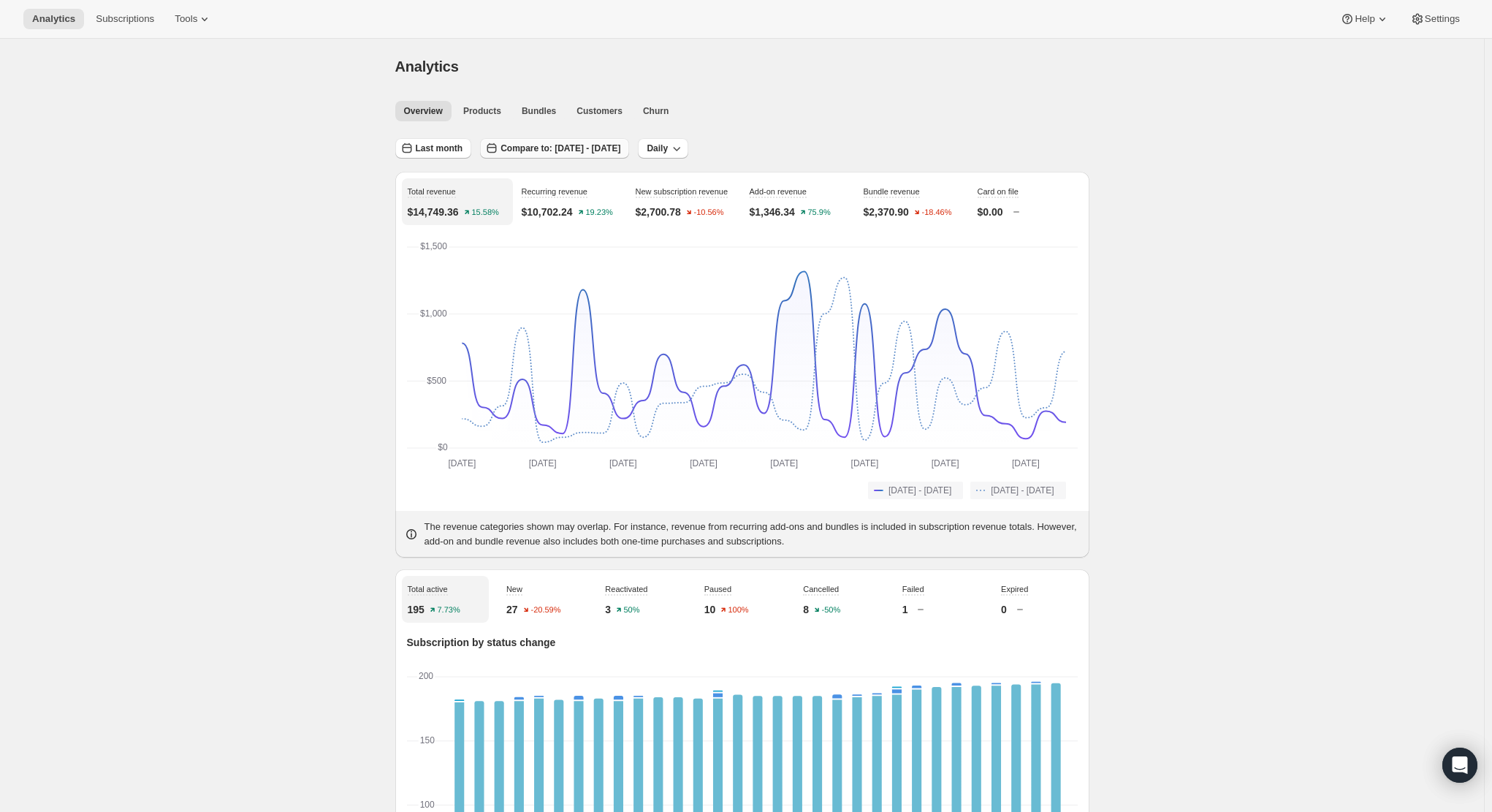
click at [620, 143] on span "Compare to: [DATE] - [DATE]" at bounding box center [560, 148] width 120 height 12
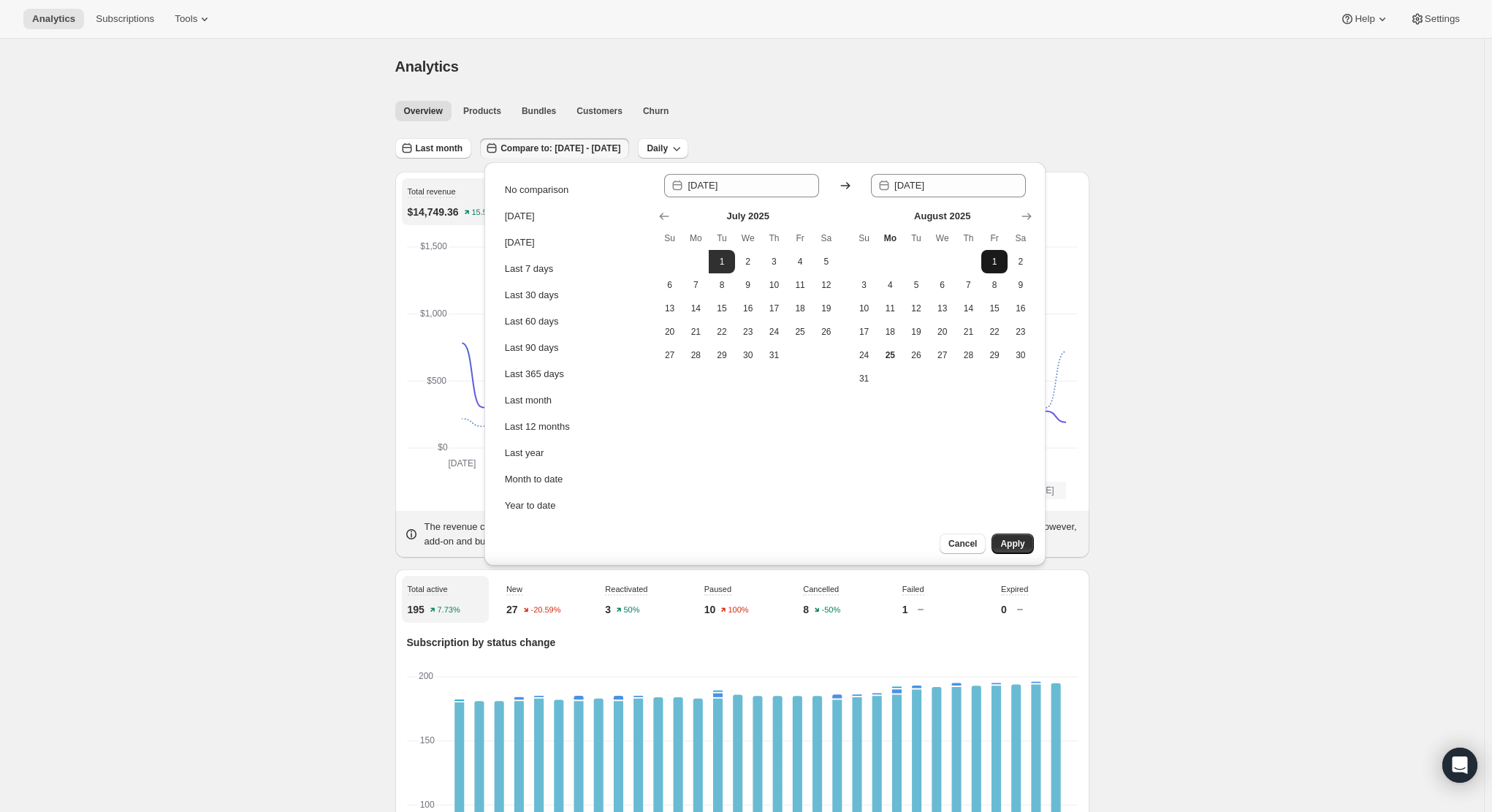
click at [990, 265] on span "1" at bounding box center [994, 261] width 15 height 12
type input "[DATE]"
drag, startPoint x: 882, startPoint y: 360, endPoint x: 863, endPoint y: 358, distance: 19.1
click at [863, 358] on tr "24 25 26 27 28 29 30" at bounding box center [942, 355] width 183 height 23
click at [861, 357] on span "24" at bounding box center [864, 356] width 15 height 12
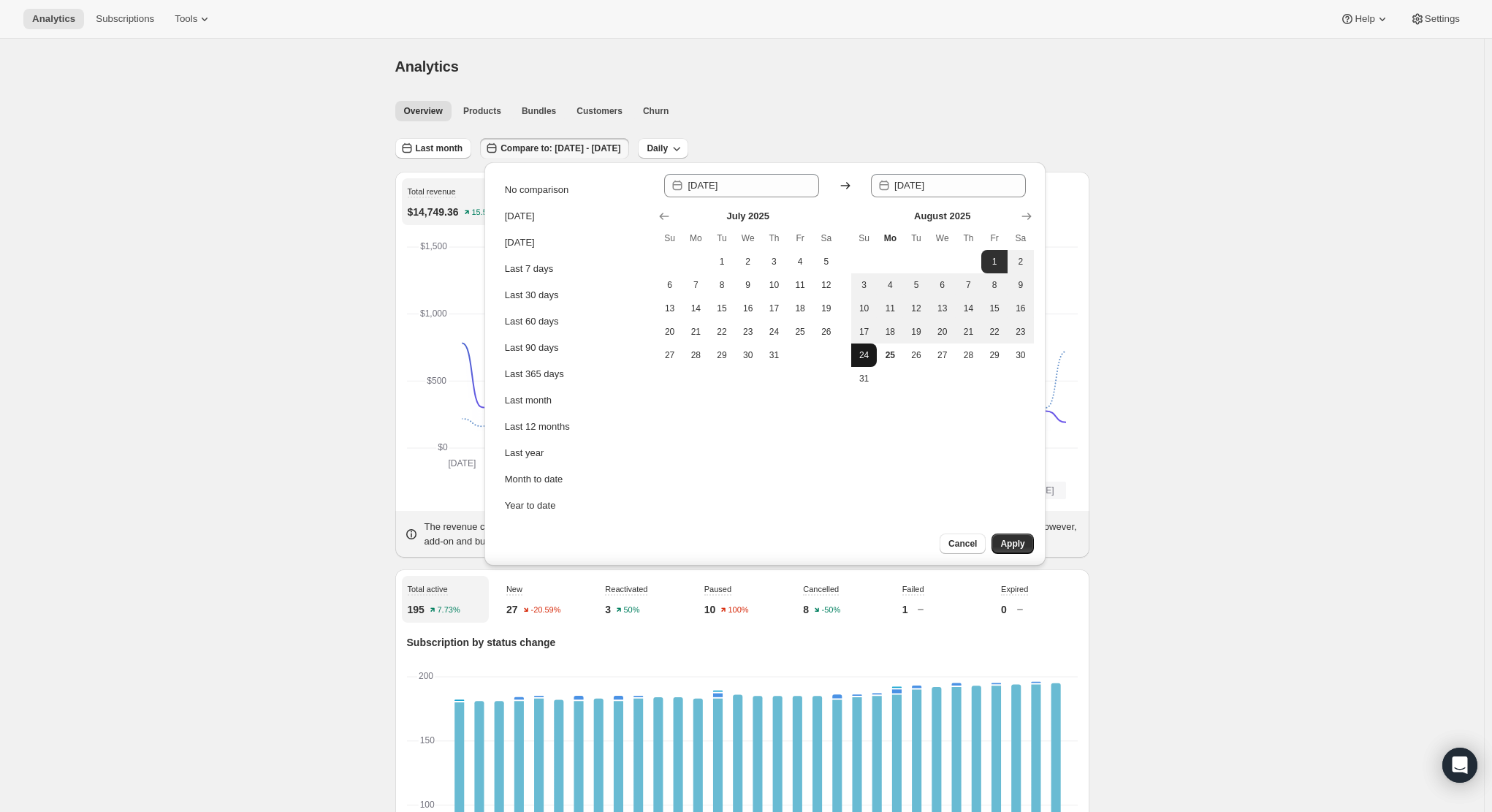
type input "[DATE]"
click at [1033, 537] on button "Apply" at bounding box center [1012, 544] width 41 height 21
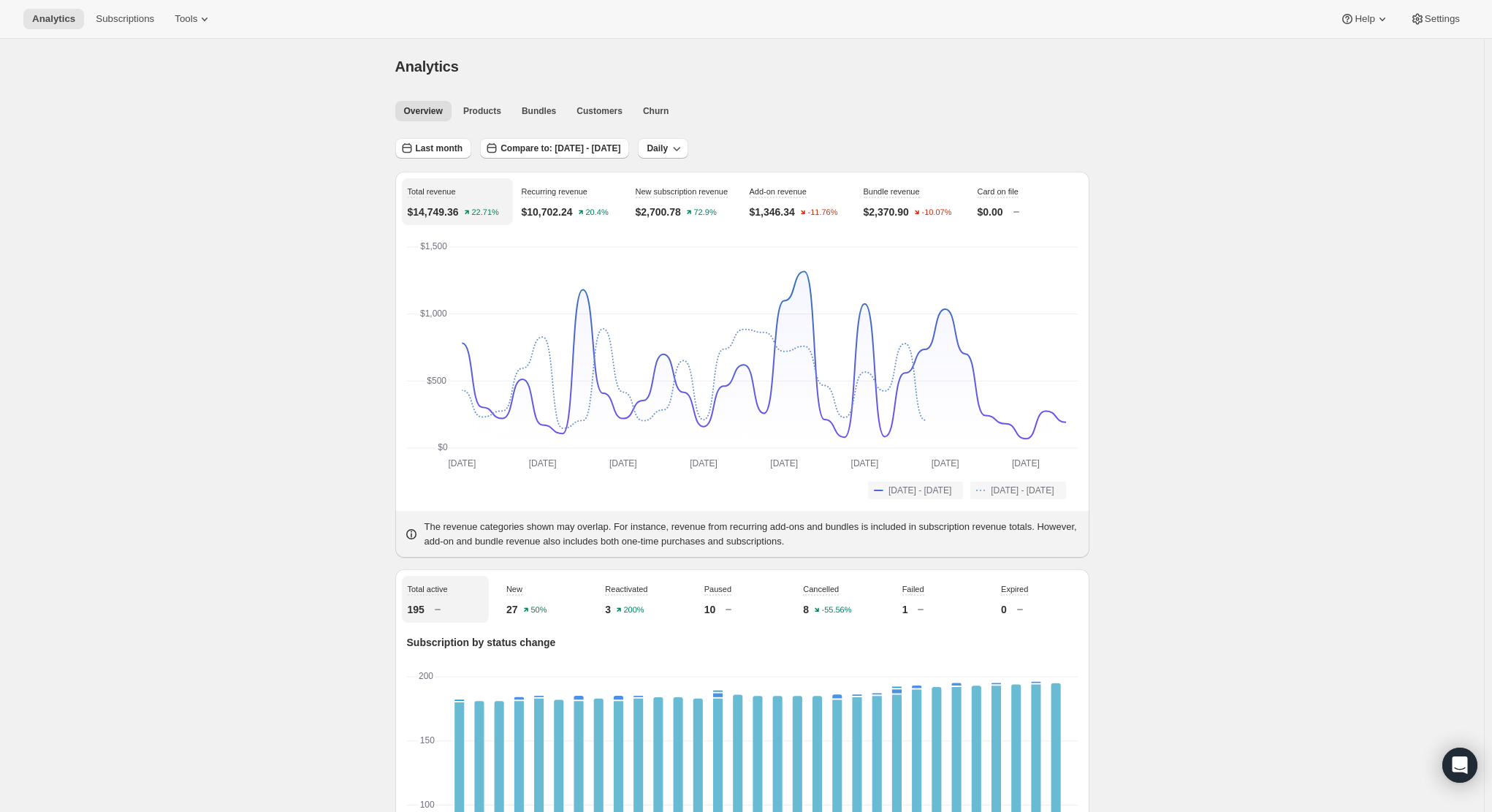
drag, startPoint x: 1390, startPoint y: 221, endPoint x: 1369, endPoint y: 219, distance: 21.1
